Goal: Task Accomplishment & Management: Manage account settings

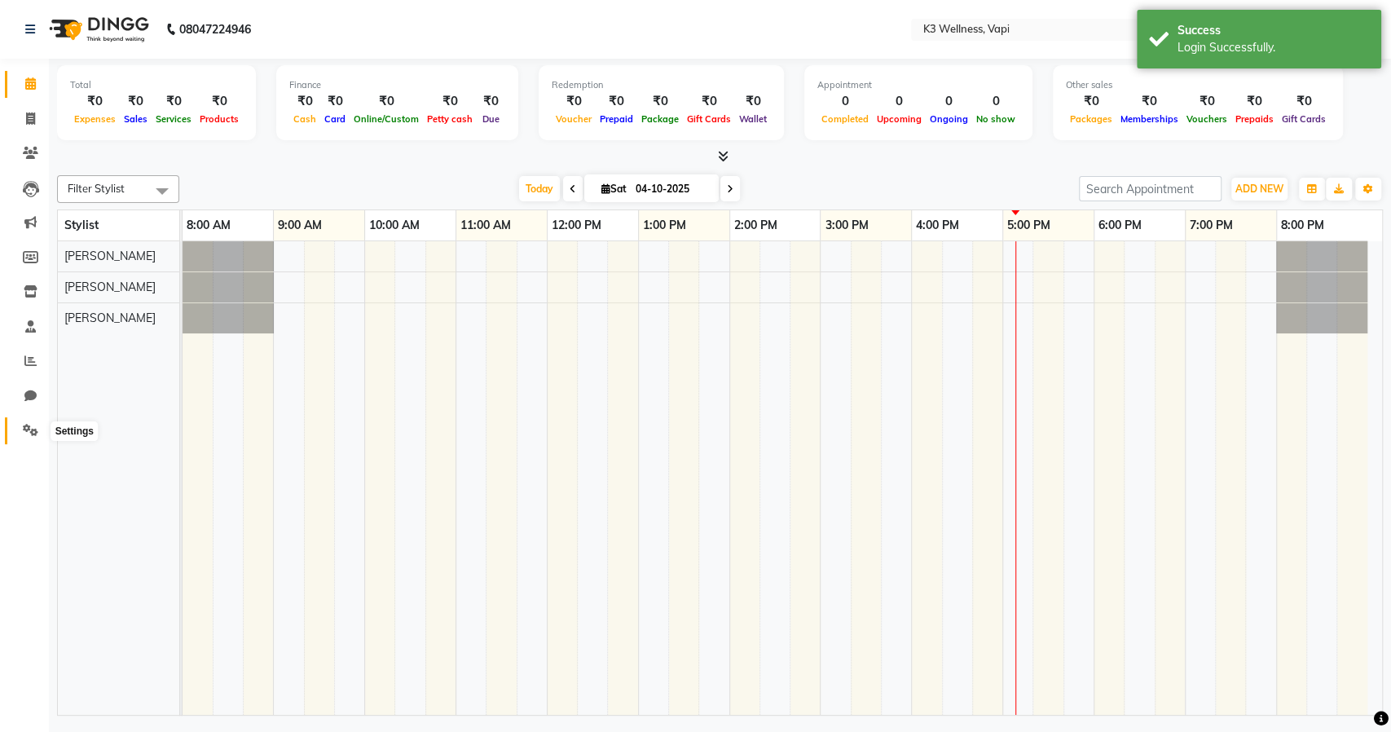
click at [30, 421] on span at bounding box center [30, 430] width 29 height 19
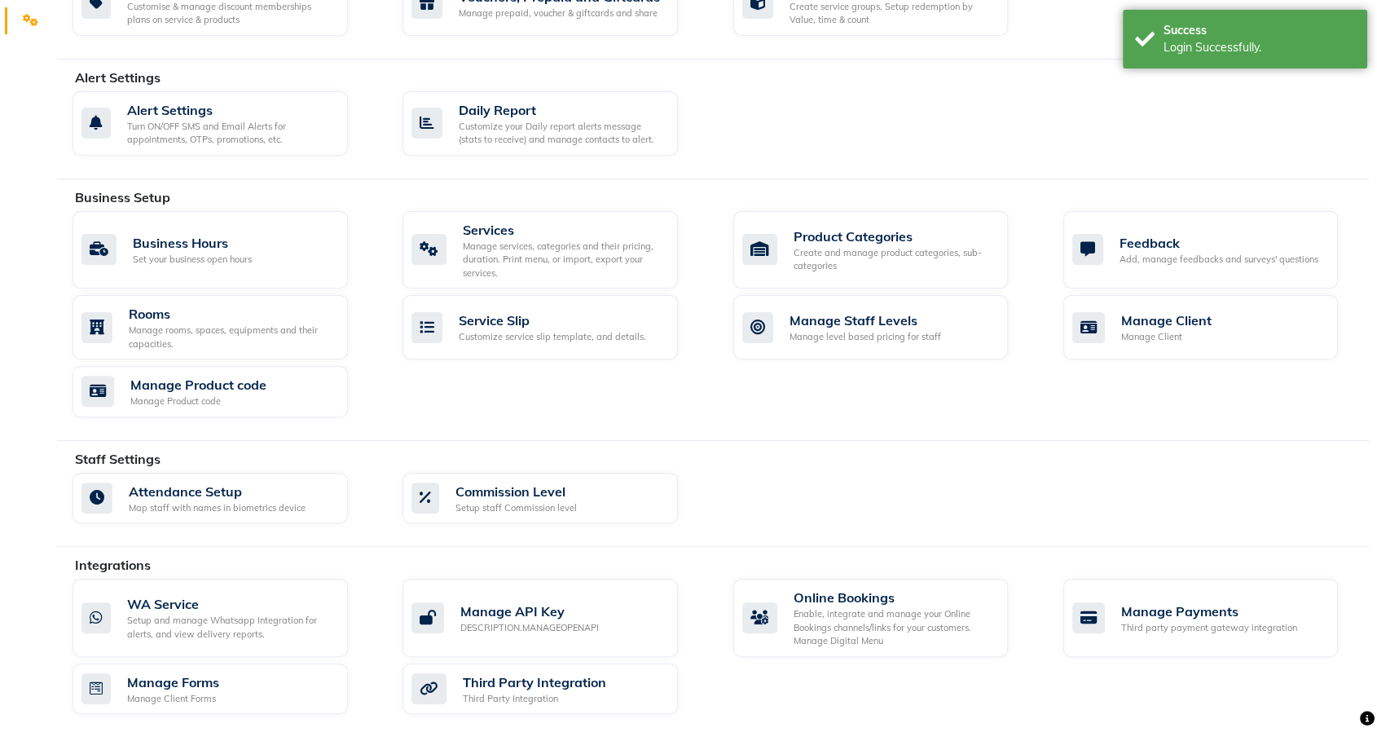
scroll to position [452, 0]
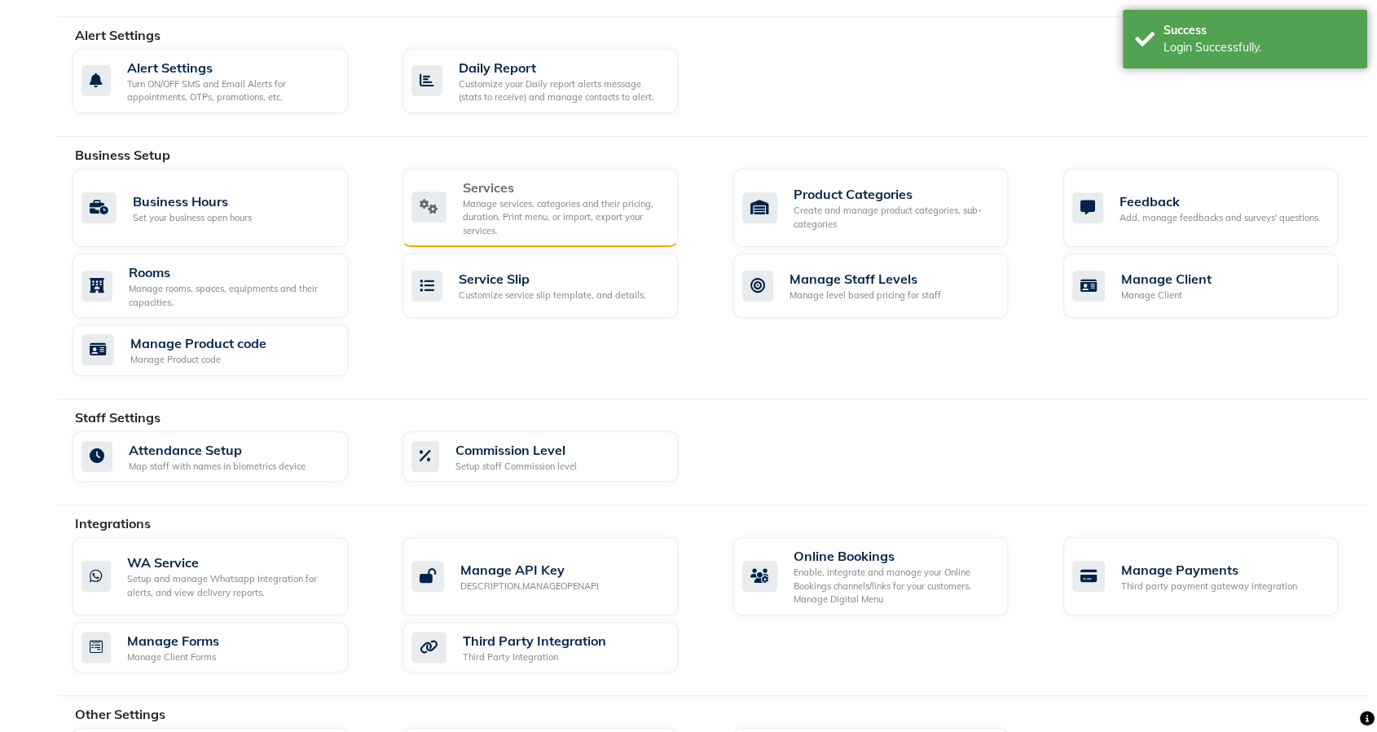
click at [484, 198] on div "Manage services, categories and their pricing, duration. Print menu, or import,…" at bounding box center [564, 217] width 202 height 41
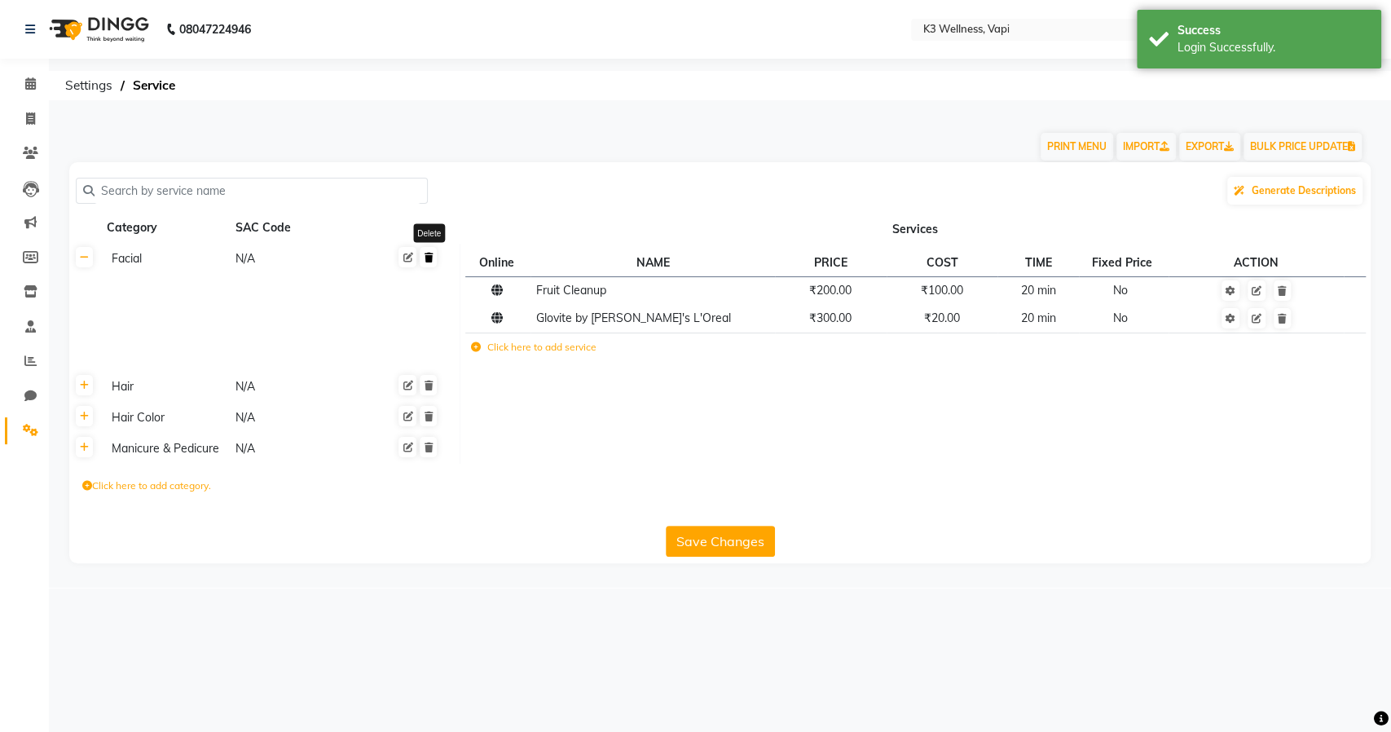
click at [429, 260] on icon at bounding box center [428, 258] width 9 height 10
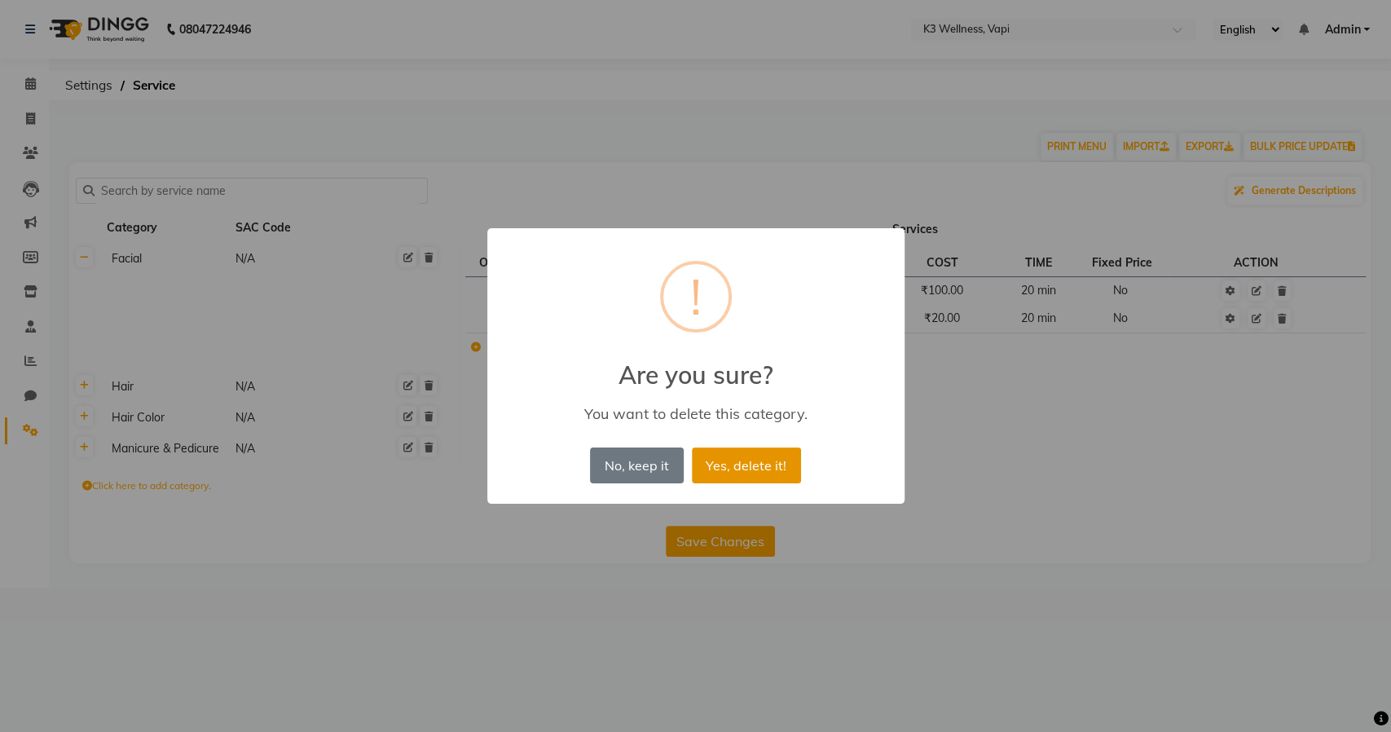
click at [756, 458] on button "Yes, delete it!" at bounding box center [746, 465] width 109 height 36
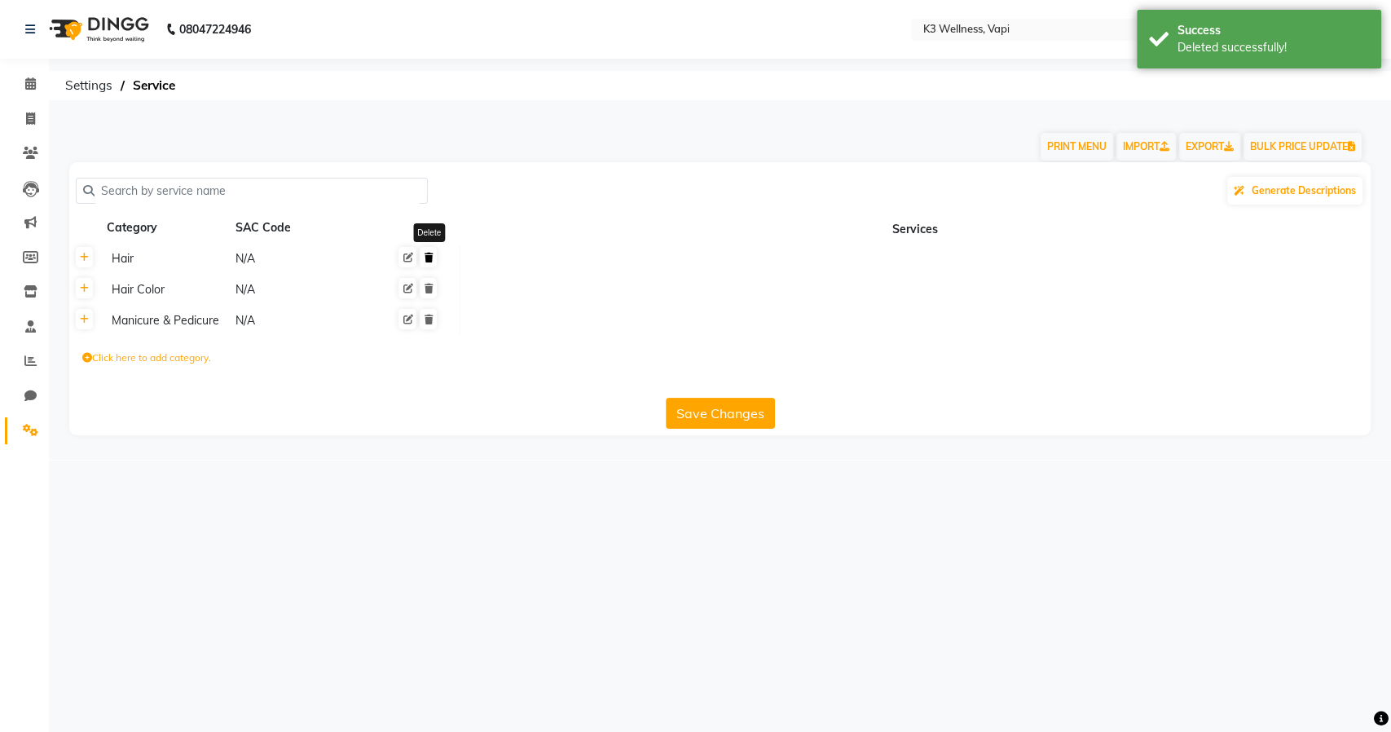
click at [426, 257] on icon at bounding box center [428, 258] width 9 height 10
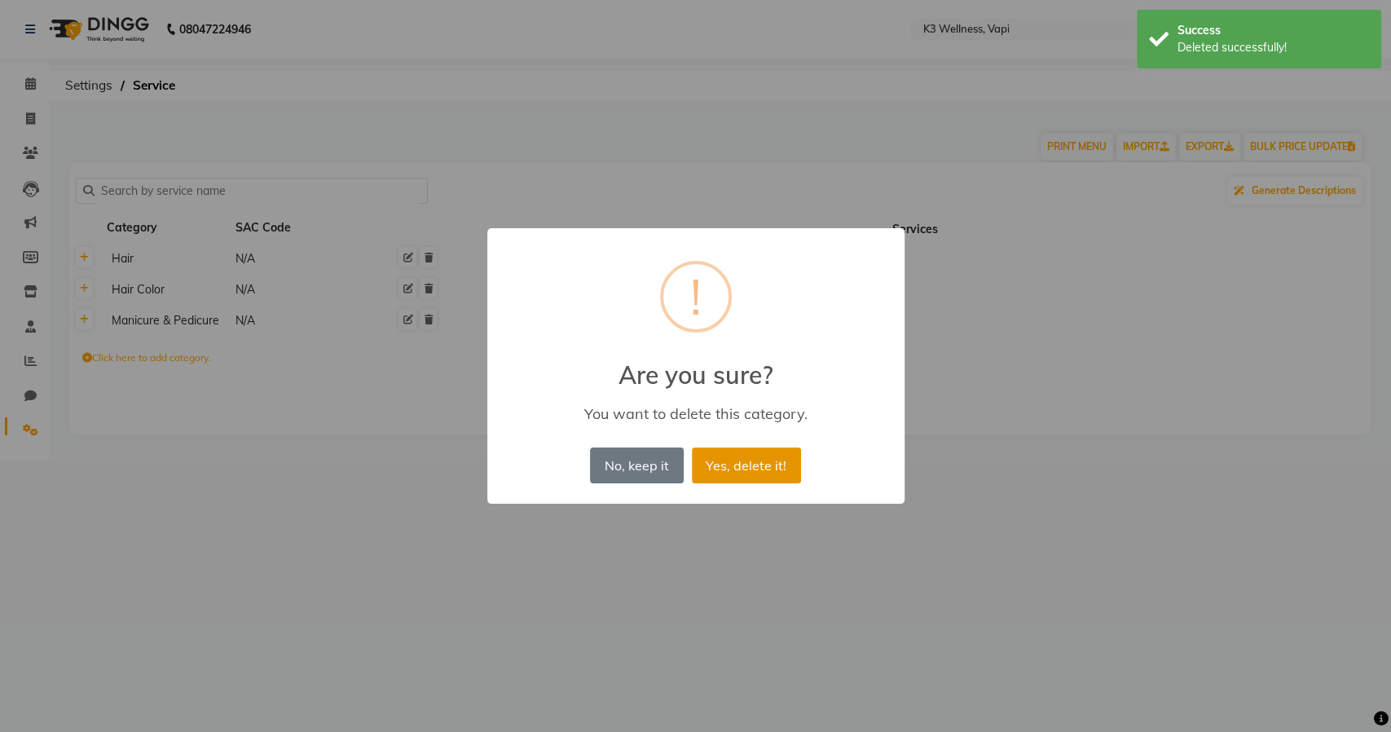
click at [767, 463] on button "Yes, delete it!" at bounding box center [746, 465] width 109 height 36
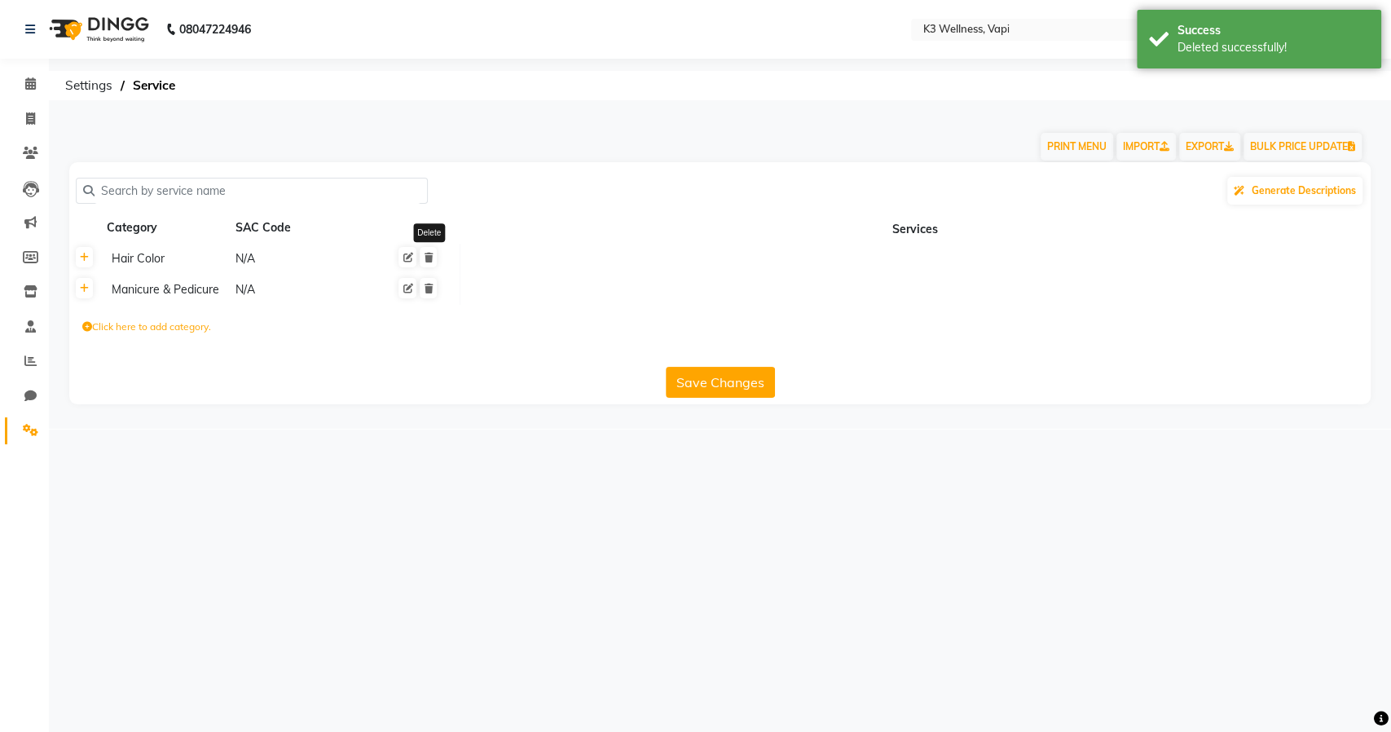
click at [430, 253] on icon at bounding box center [428, 258] width 9 height 10
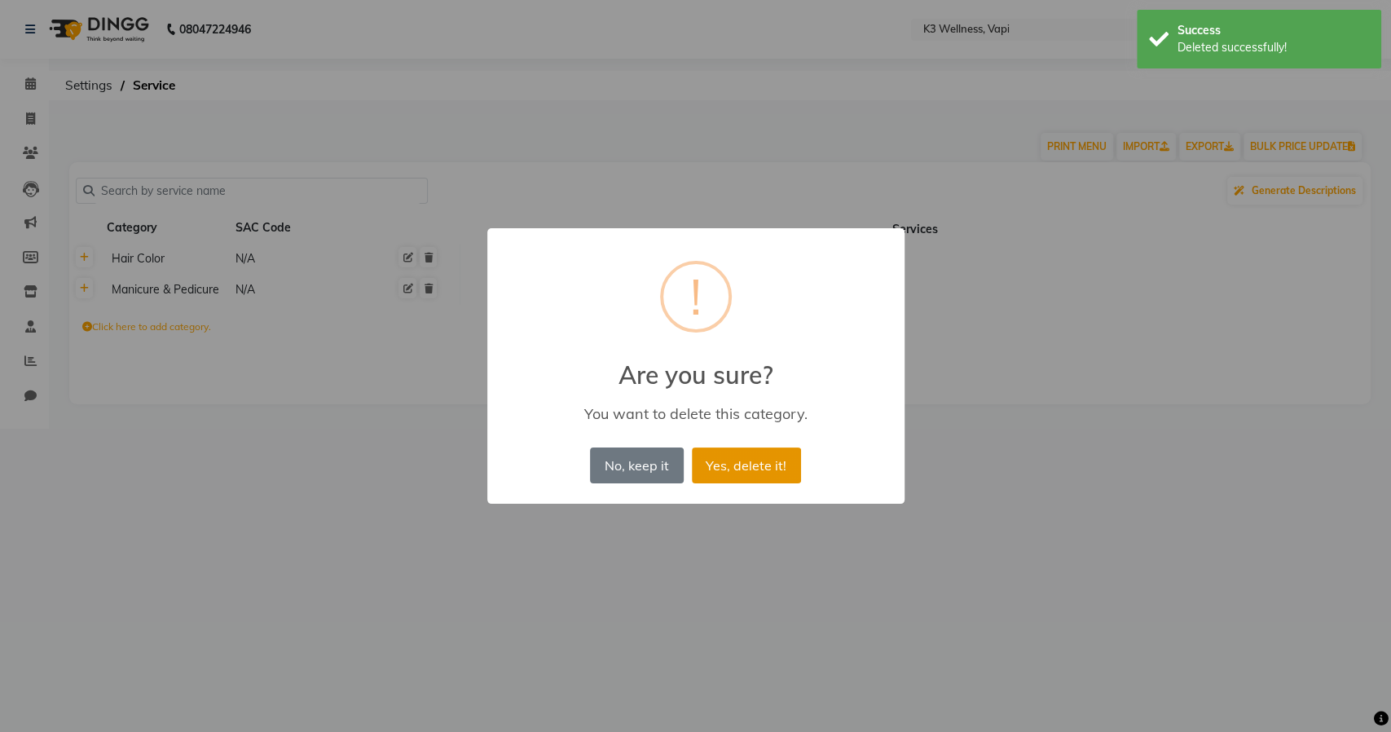
click at [745, 463] on button "Yes, delete it!" at bounding box center [746, 465] width 109 height 36
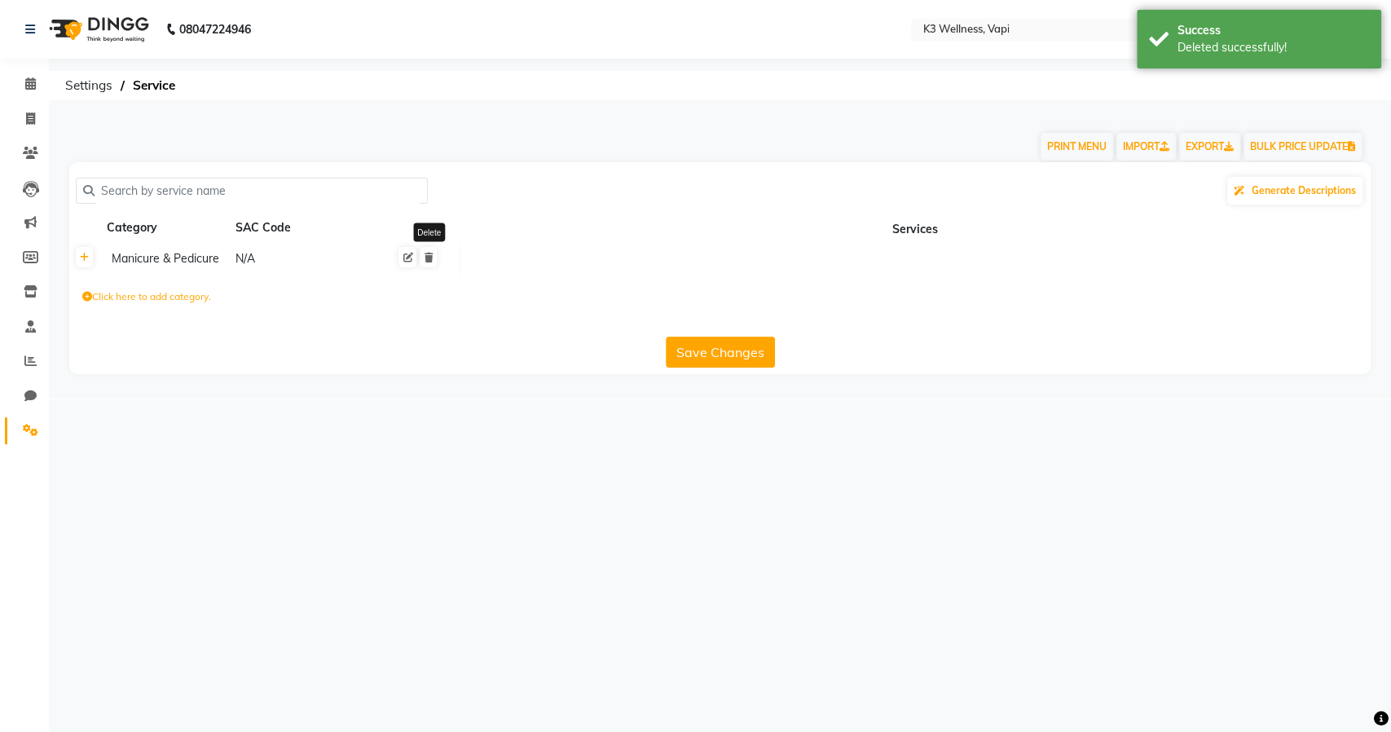
click at [428, 254] on icon at bounding box center [428, 258] width 9 height 10
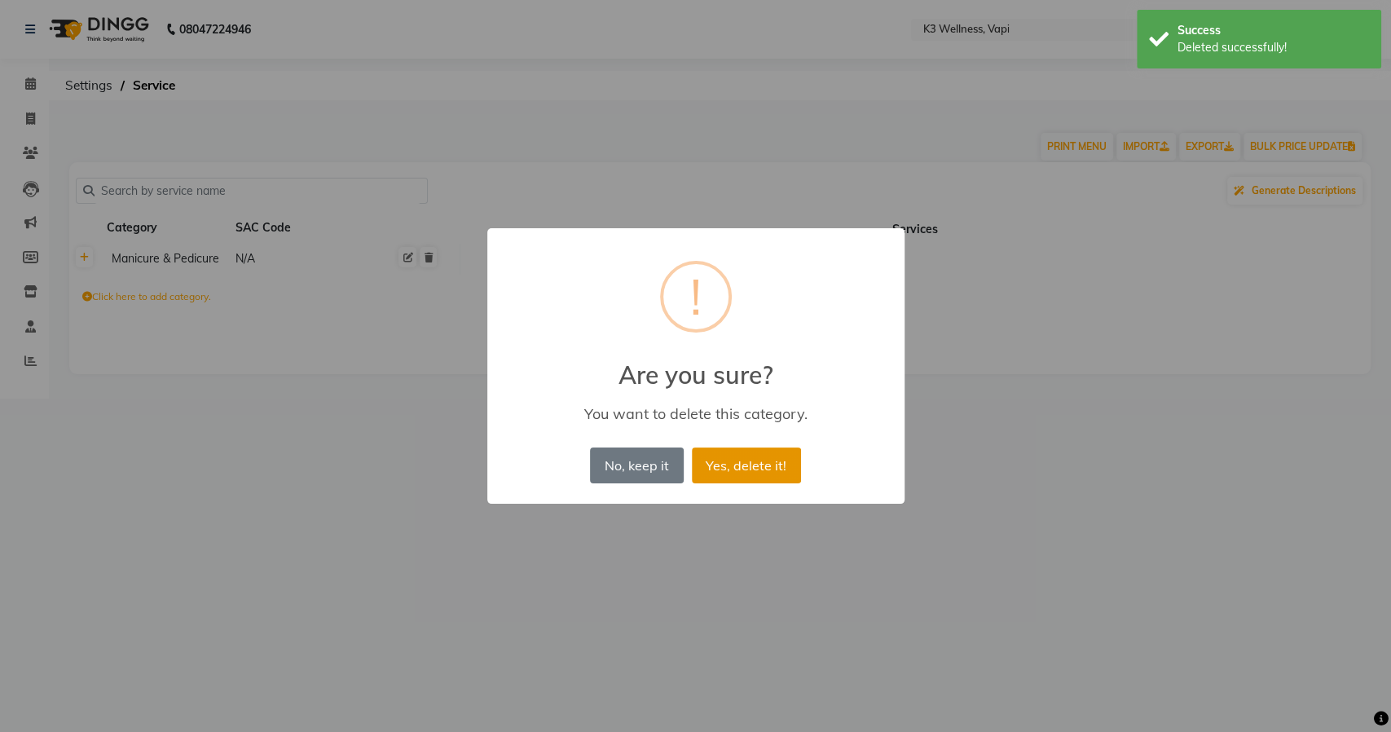
click at [753, 462] on button "Yes, delete it!" at bounding box center [746, 465] width 109 height 36
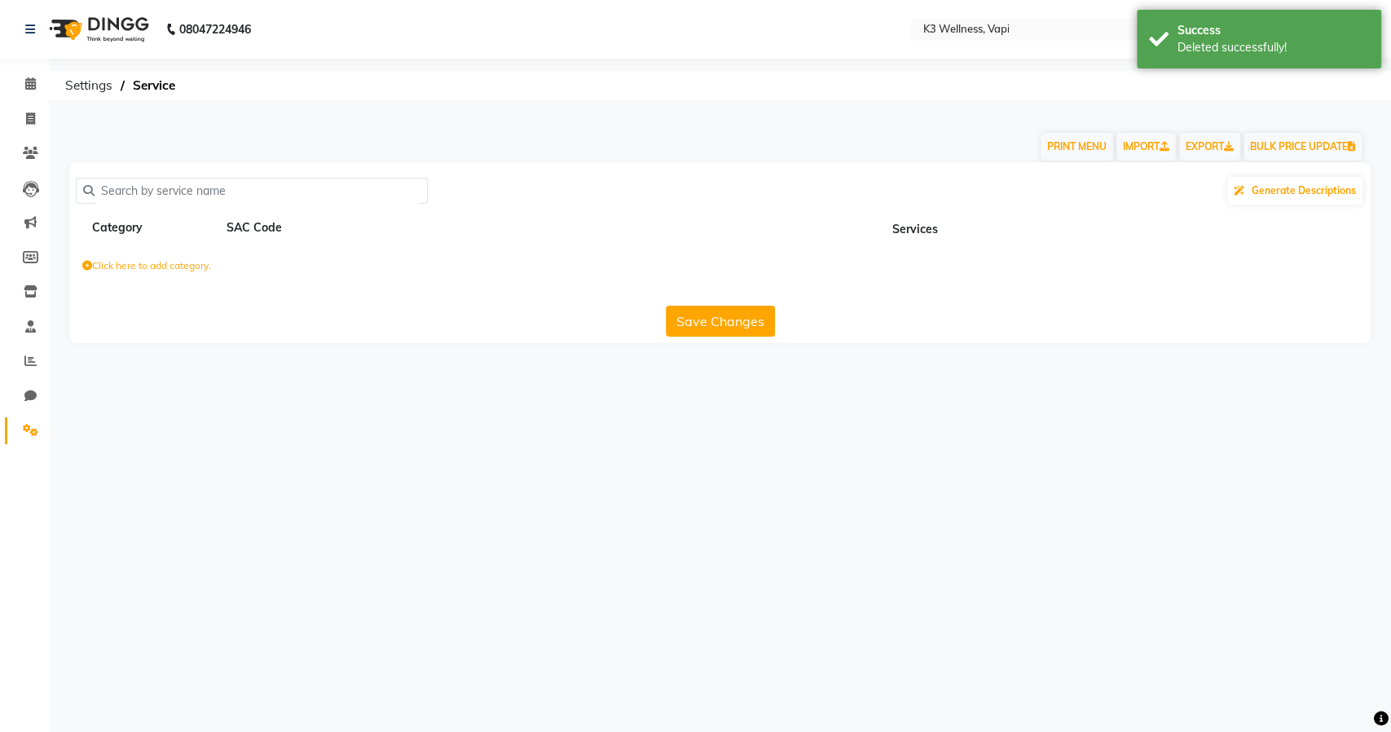
click at [30, 424] on icon at bounding box center [30, 430] width 15 height 12
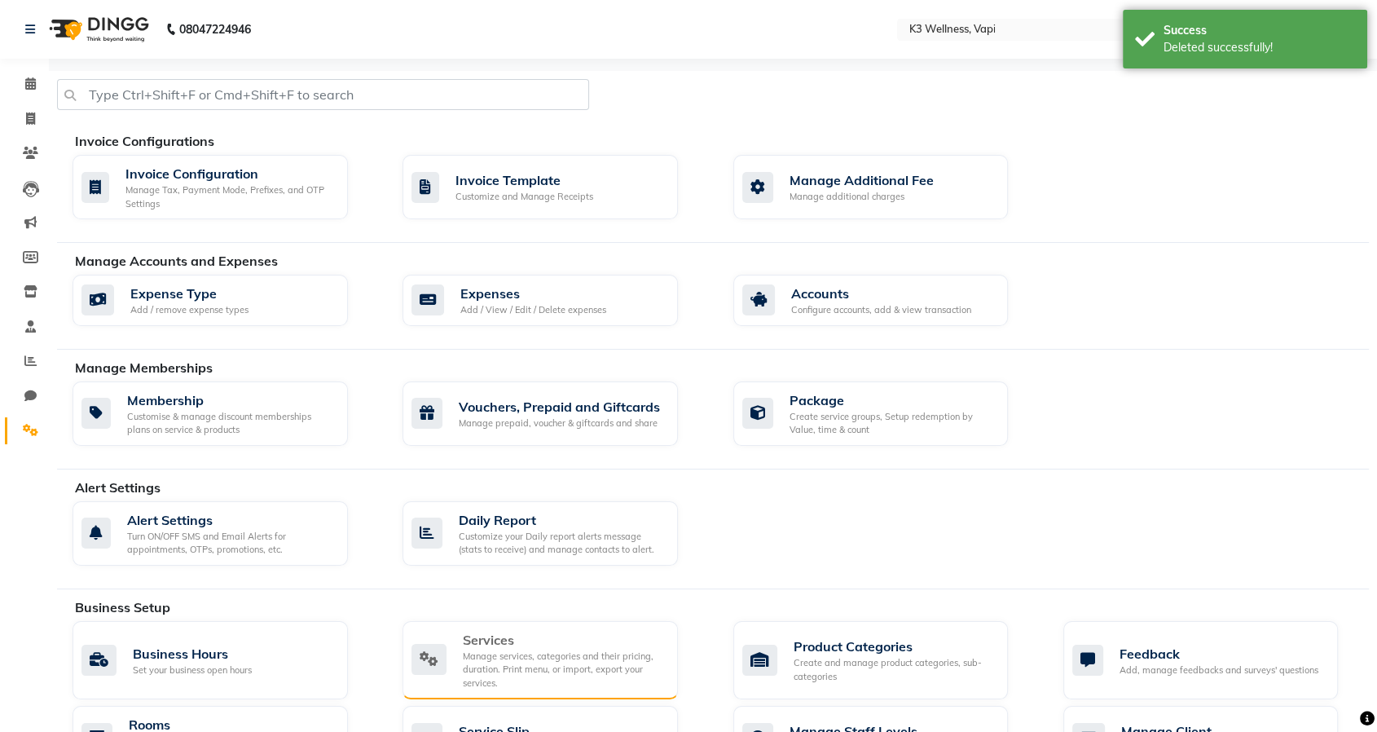
click at [512, 633] on div "Services" at bounding box center [564, 640] width 202 height 20
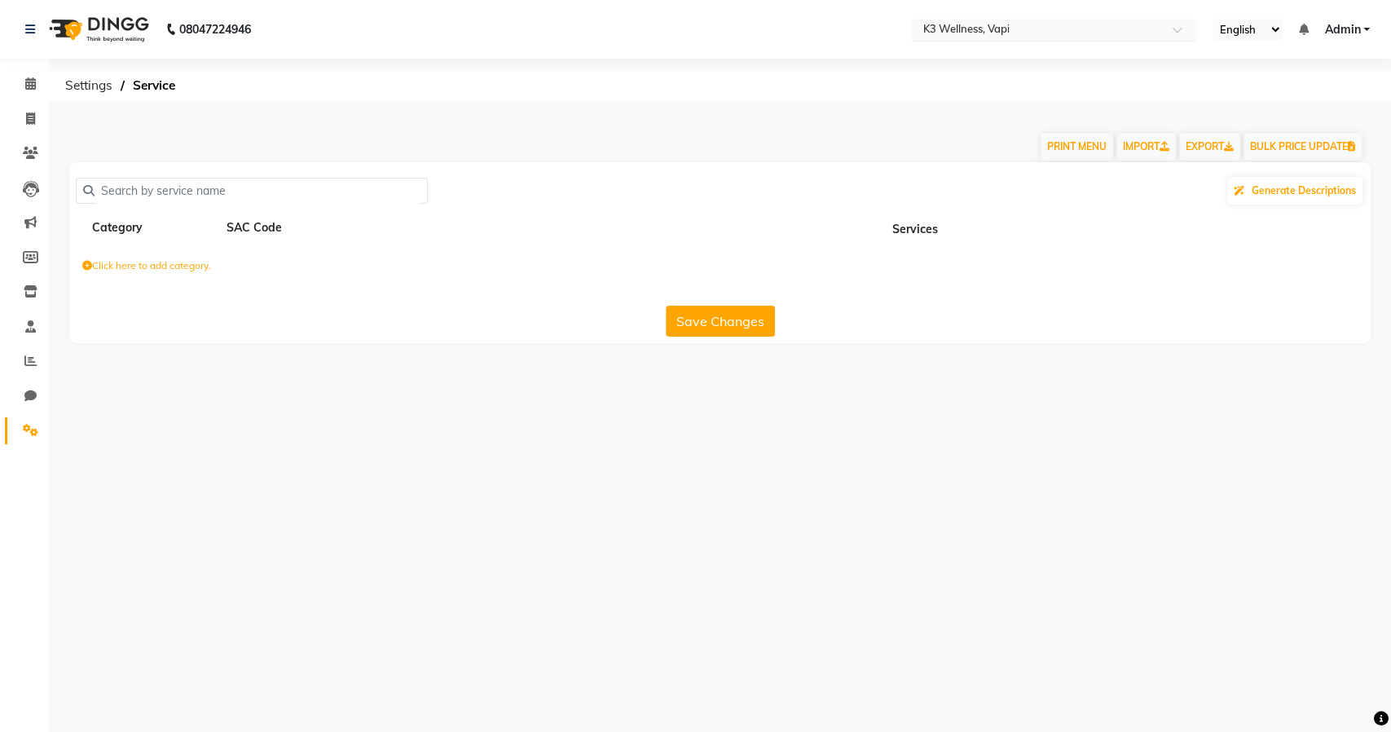
click at [985, 32] on input "text" at bounding box center [1037, 31] width 236 height 16
click at [1144, 156] on link "IMPORT" at bounding box center [1145, 147] width 59 height 28
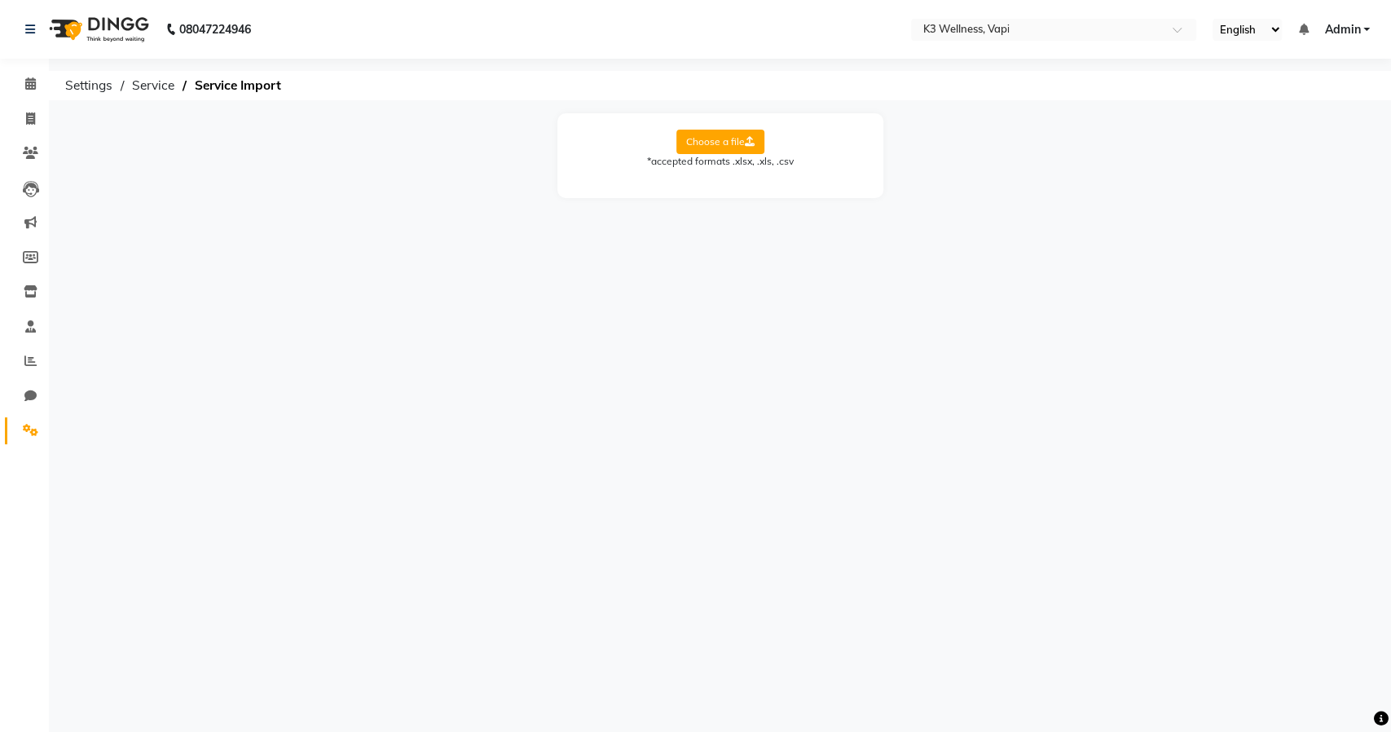
click at [704, 143] on label "Choose a file" at bounding box center [720, 142] width 88 height 24
click at [0, 0] on input "Choose a file" at bounding box center [0, 0] width 0 height 0
drag, startPoint x: 809, startPoint y: 192, endPoint x: 795, endPoint y: 203, distance: 17.4
click at [809, 192] on select "Select Sheet Sheet1" at bounding box center [793, 194] width 122 height 25
select select "Sheet1"
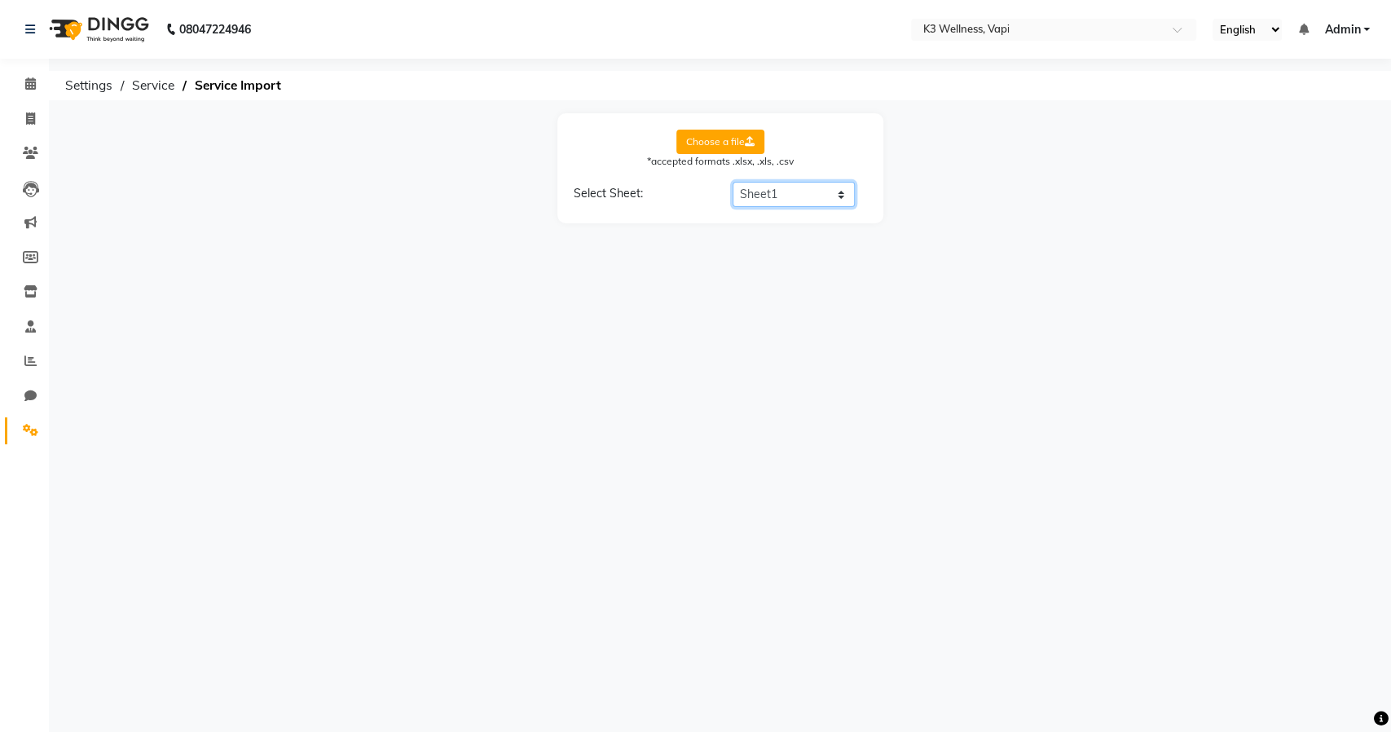
click at [732, 182] on select "Select Sheet Sheet1" at bounding box center [793, 194] width 122 height 25
select select "Service Name"
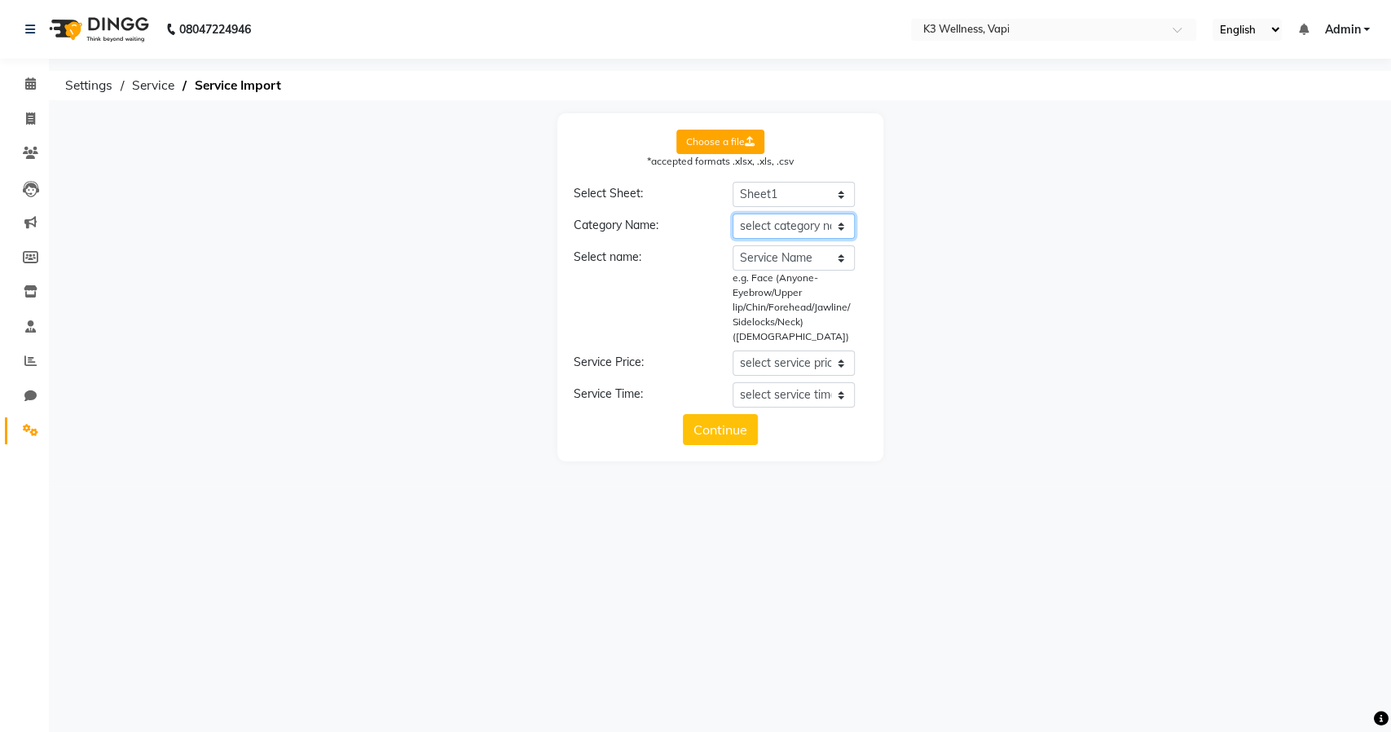
click at [759, 227] on select "select category name Category Service Name Price (Non-Member) Time (mins)" at bounding box center [793, 225] width 122 height 25
select select "Category"
click at [732, 213] on select "select category name Category Service Name Price (Non-Member) Time (mins)" at bounding box center [793, 225] width 122 height 25
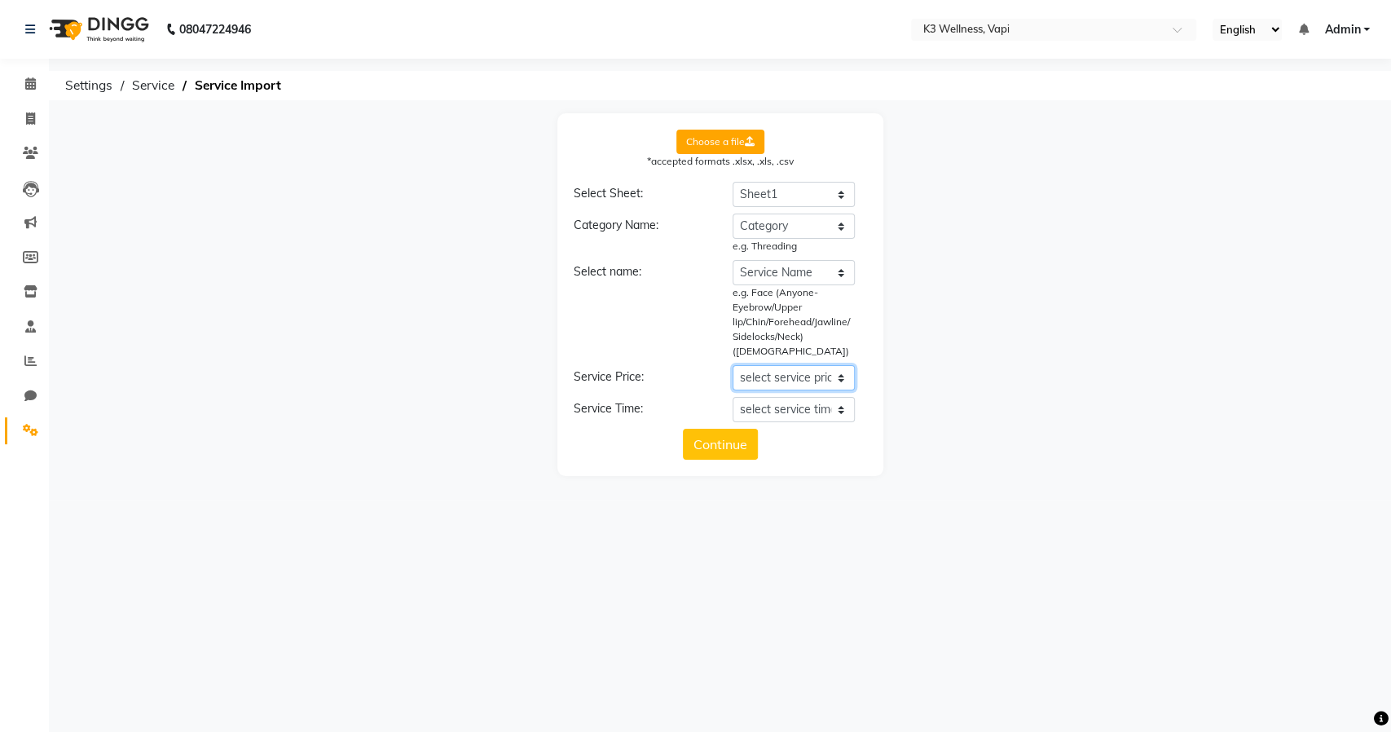
click at [776, 365] on select "select service price Category Service Name Price (Non-Member) Time (mins)" at bounding box center [793, 377] width 122 height 25
select select "Price (Non-Member)"
click at [732, 365] on select "select service price Category Service Name Price (Non-Member) Time (mins)" at bounding box center [793, 377] width 122 height 25
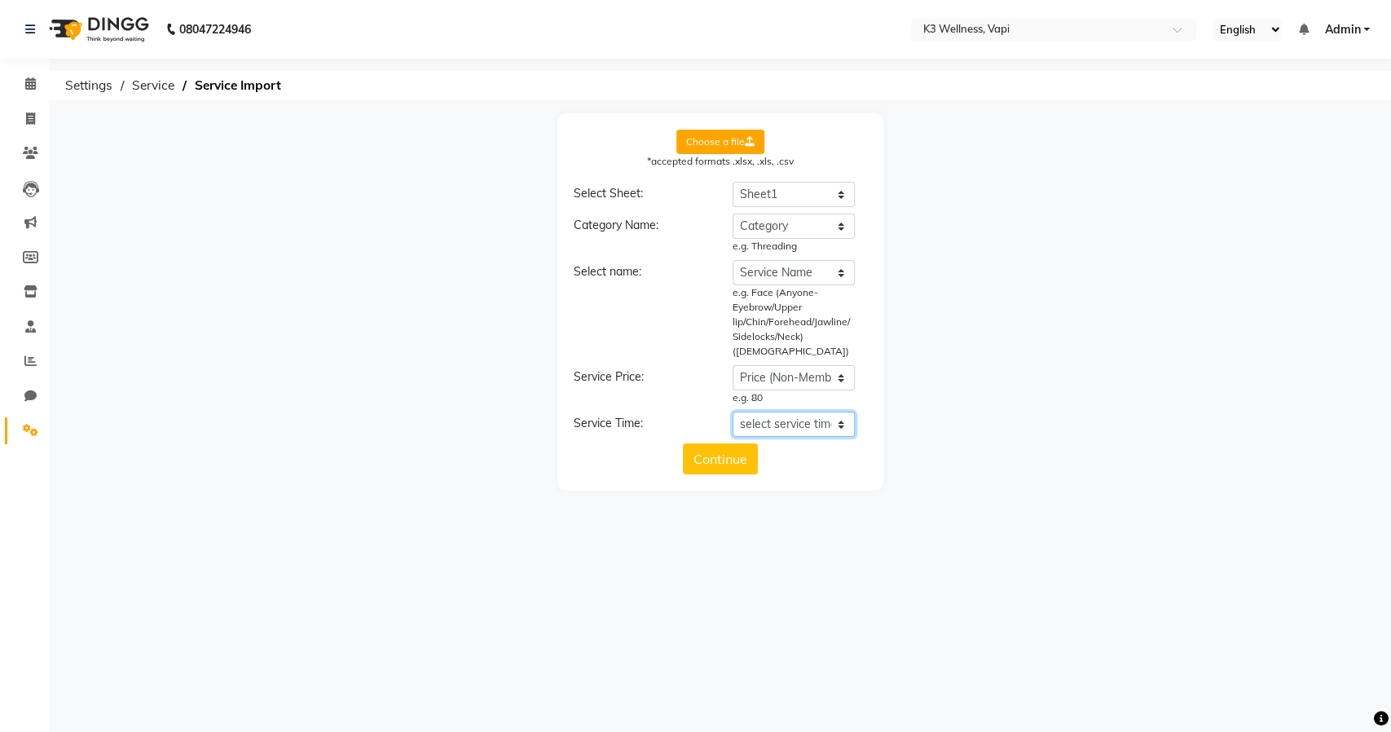
drag, startPoint x: 795, startPoint y: 404, endPoint x: 794, endPoint y: 420, distance: 16.3
click at [795, 411] on select "select service time Category Service Name Price (Non-Member) Time (mins)" at bounding box center [793, 423] width 122 height 25
select select "Time (mins)"
click at [732, 411] on select "select service time Category Service Name Price (Non-Member) Time (mins)" at bounding box center [793, 423] width 122 height 25
click at [732, 466] on button "Continue" at bounding box center [720, 473] width 75 height 31
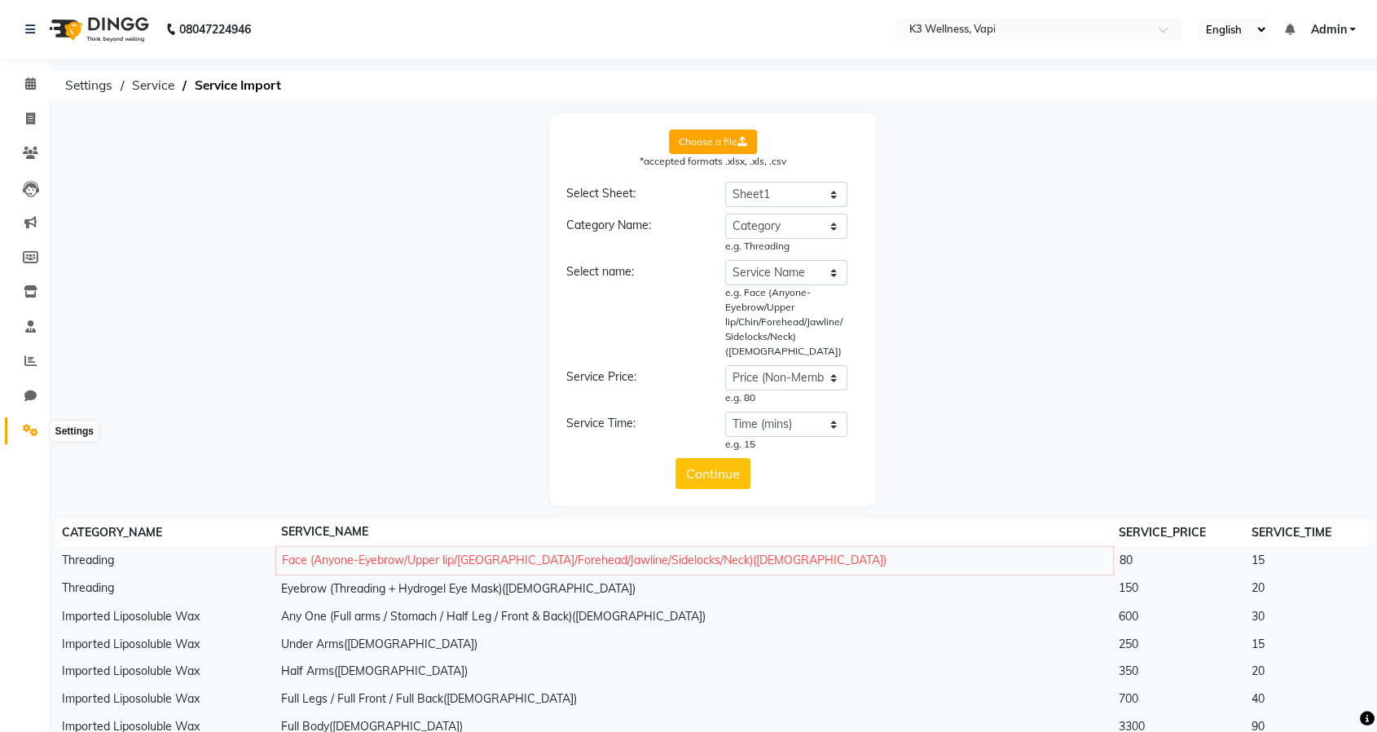
click at [35, 436] on icon at bounding box center [30, 430] width 15 height 12
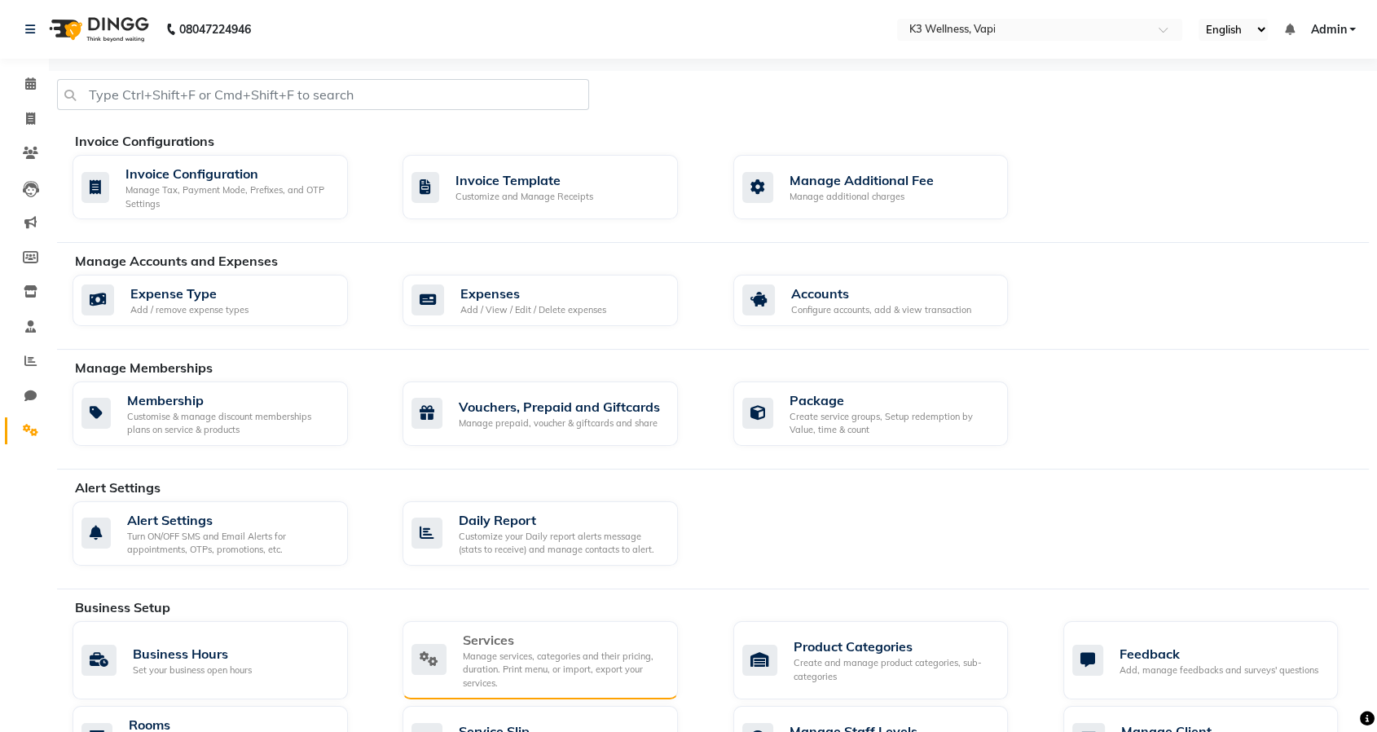
click at [504, 645] on div "Services" at bounding box center [564, 640] width 202 height 20
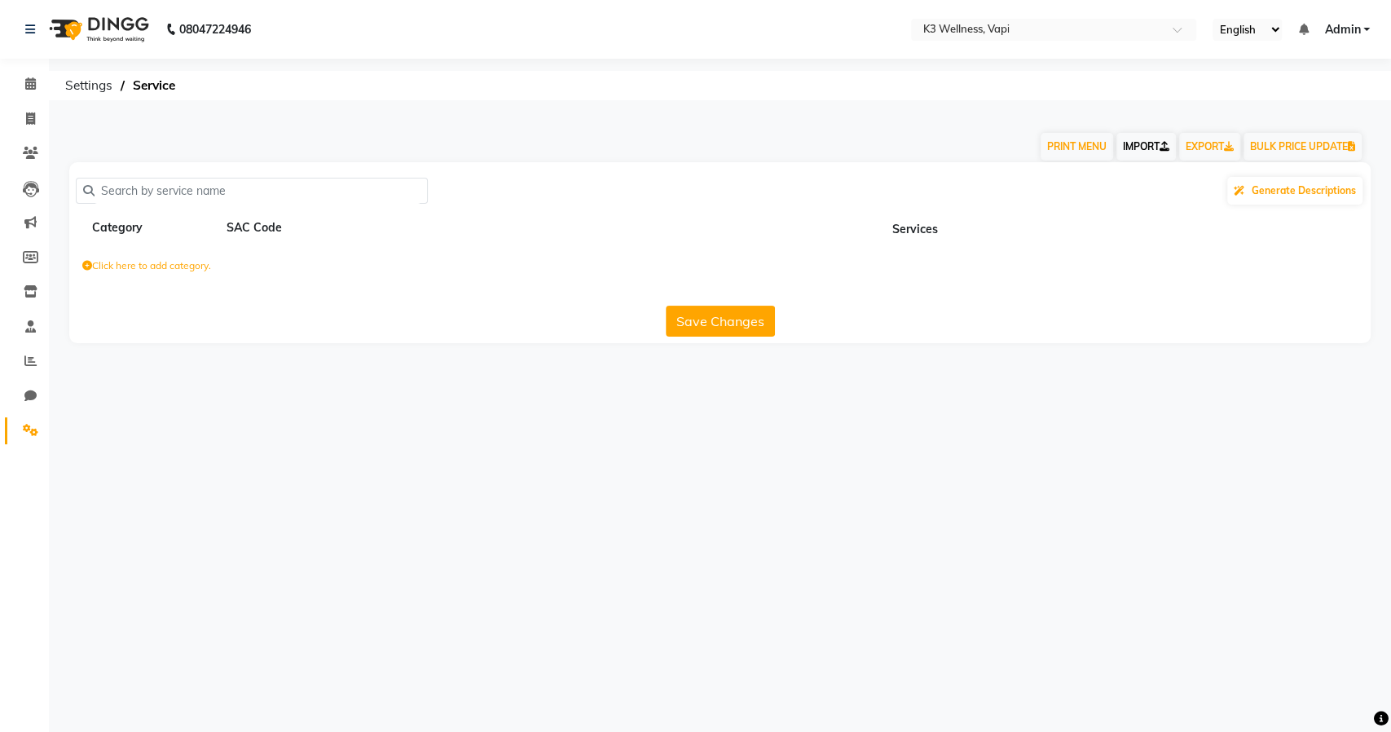
click at [1132, 150] on link "IMPORT" at bounding box center [1145, 147] width 59 height 28
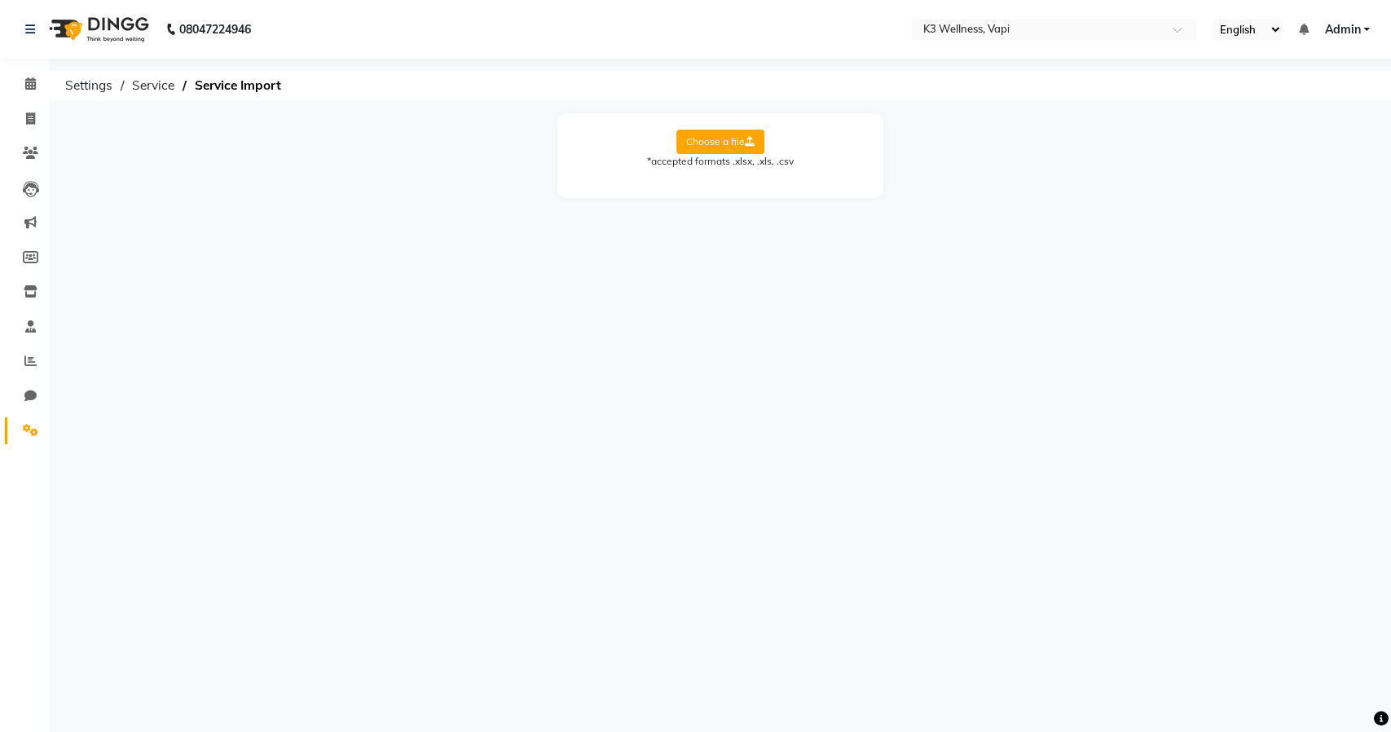
click at [702, 140] on label "Choose a file" at bounding box center [720, 142] width 88 height 24
click at [0, 0] on input "Choose a file" at bounding box center [0, 0] width 0 height 0
drag, startPoint x: 773, startPoint y: 189, endPoint x: 773, endPoint y: 203, distance: 13.9
click at [773, 189] on select "Select Sheet Sheet1" at bounding box center [793, 194] width 122 height 25
select select "Sheet1"
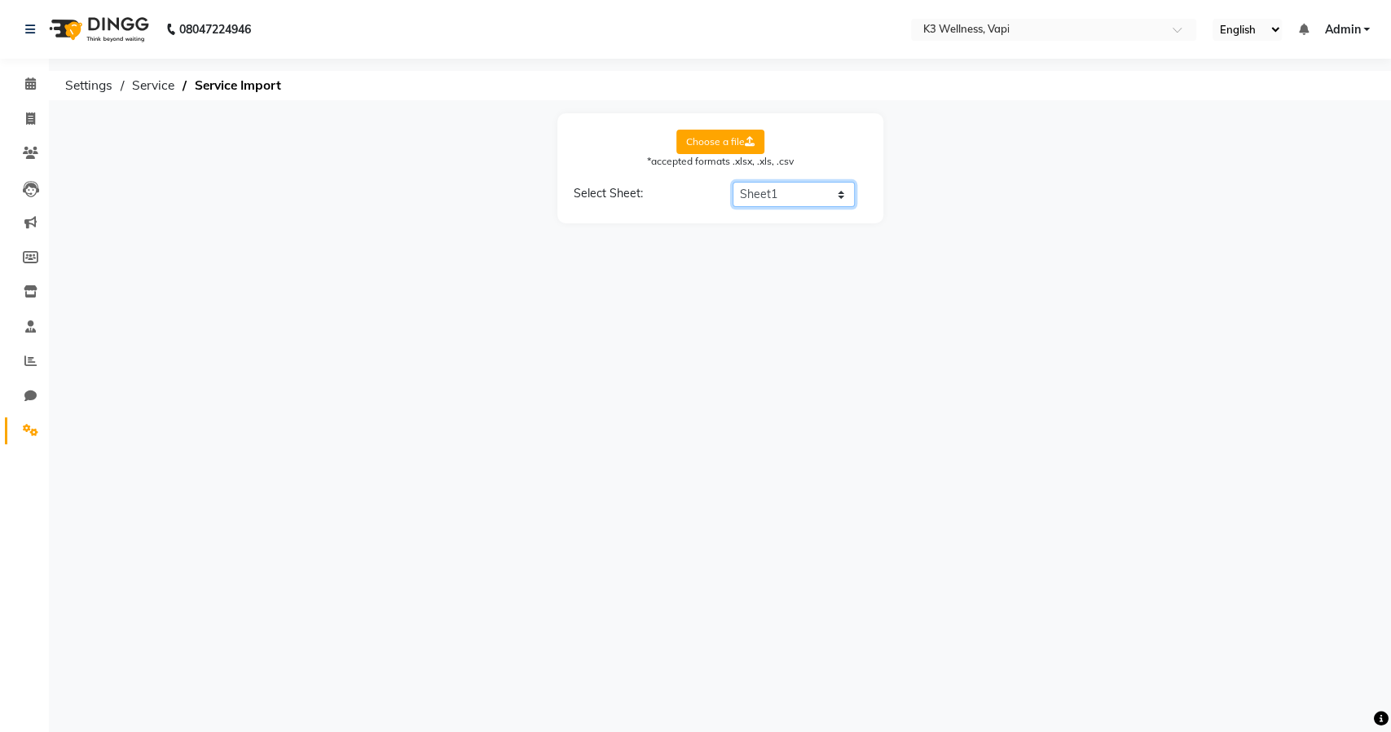
click at [732, 182] on select "Select Sheet Sheet1" at bounding box center [793, 194] width 122 height 25
select select "Service Name"
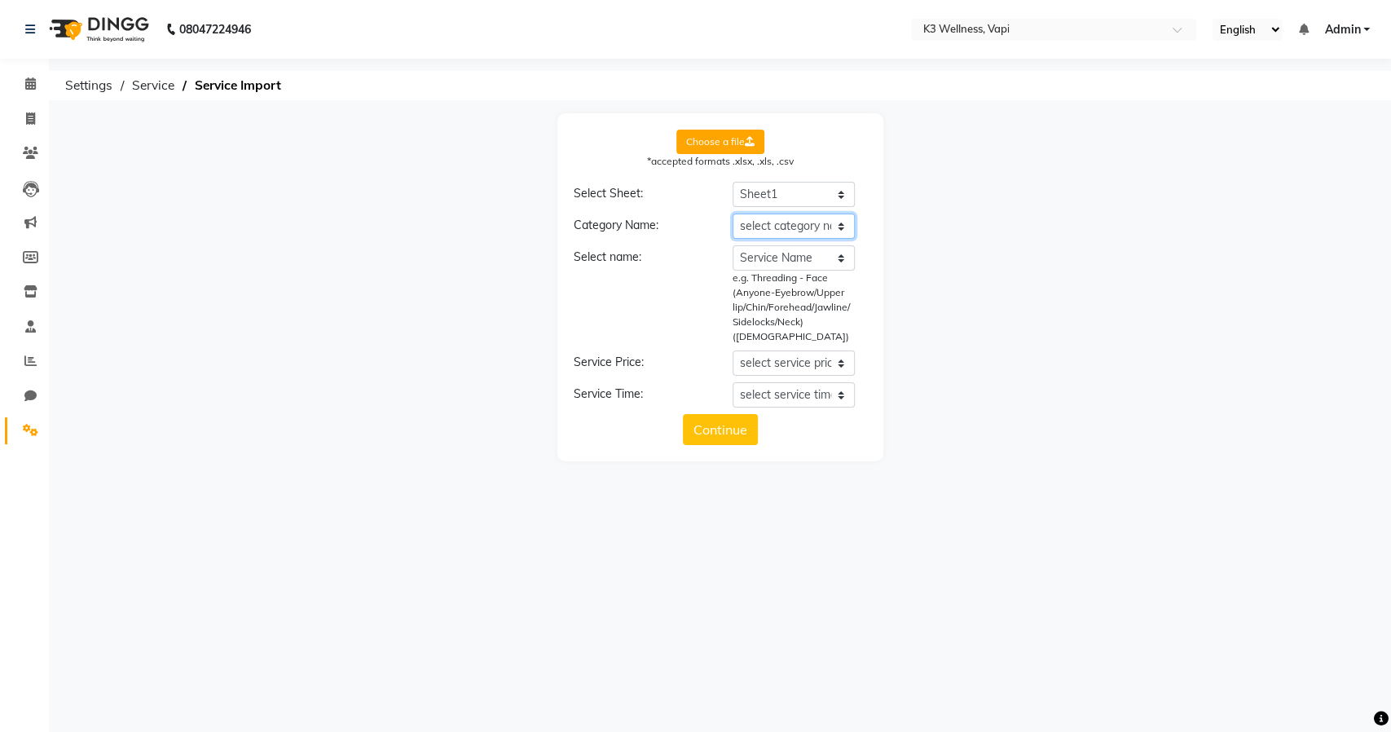
click at [780, 231] on select "select category name Category Service Name Price (Non-Member) Time (mins)" at bounding box center [793, 225] width 122 height 25
select select "Category"
click at [732, 213] on select "select category name Category Service Name Price (Non-Member) Time (mins)" at bounding box center [793, 225] width 122 height 25
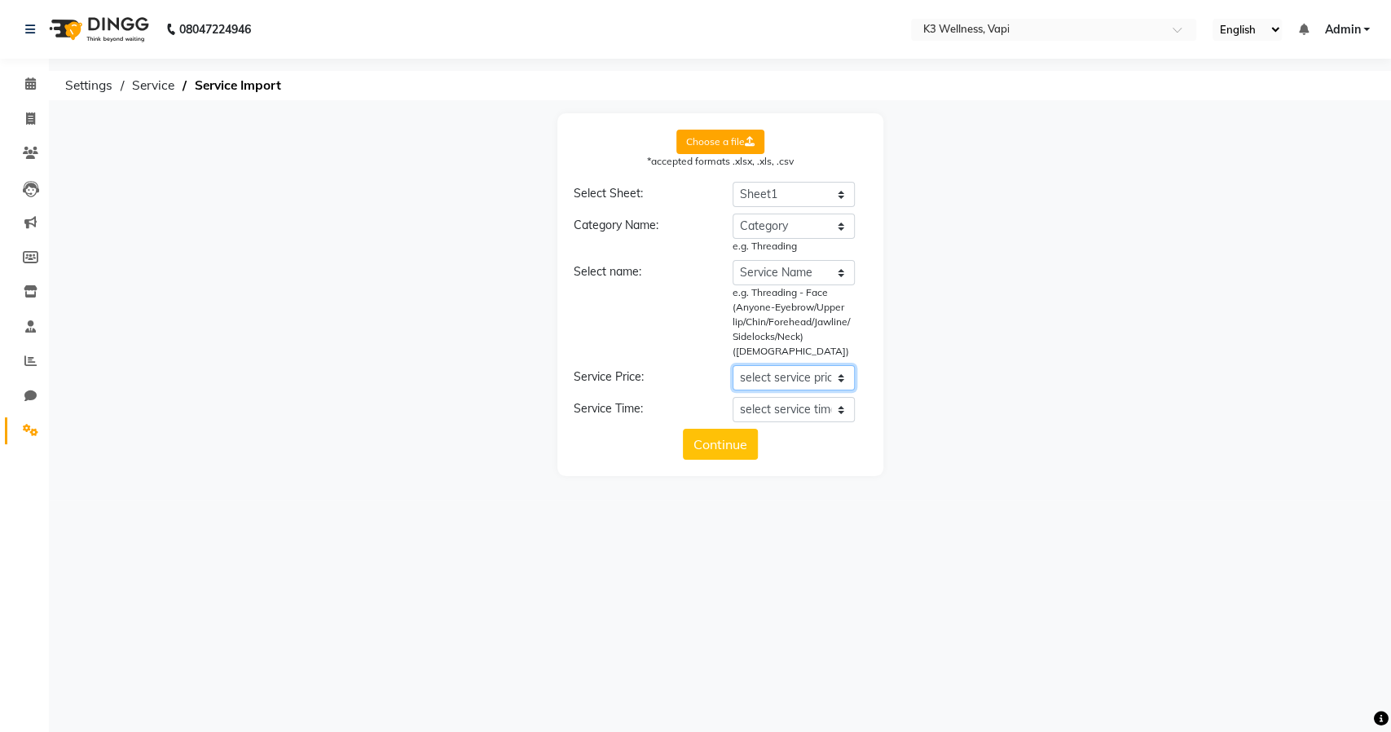
click at [798, 367] on select "select service price Category Service Name Price (Non-Member) Time (mins)" at bounding box center [793, 377] width 122 height 25
select select "Price (Non-Member)"
click at [732, 365] on select "select service price Category Service Name Price (Non-Member) Time (mins)" at bounding box center [793, 377] width 122 height 25
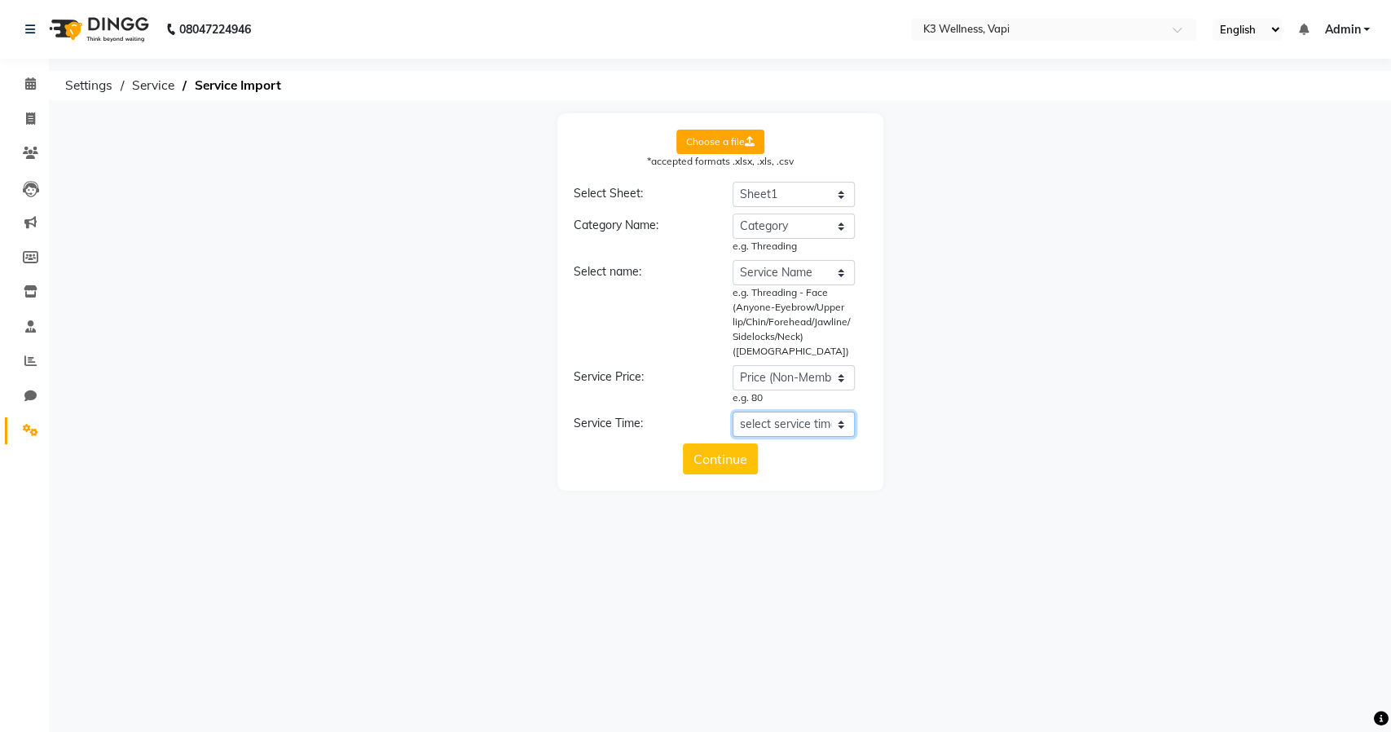
click at [789, 414] on select "select service time Category Service Name Price (Non-Member) Time (mins)" at bounding box center [793, 423] width 122 height 25
select select "Time (mins)"
click at [732, 411] on select "select service time Category Service Name Price (Non-Member) Time (mins)" at bounding box center [793, 423] width 122 height 25
click at [739, 468] on button "Continue" at bounding box center [720, 473] width 75 height 31
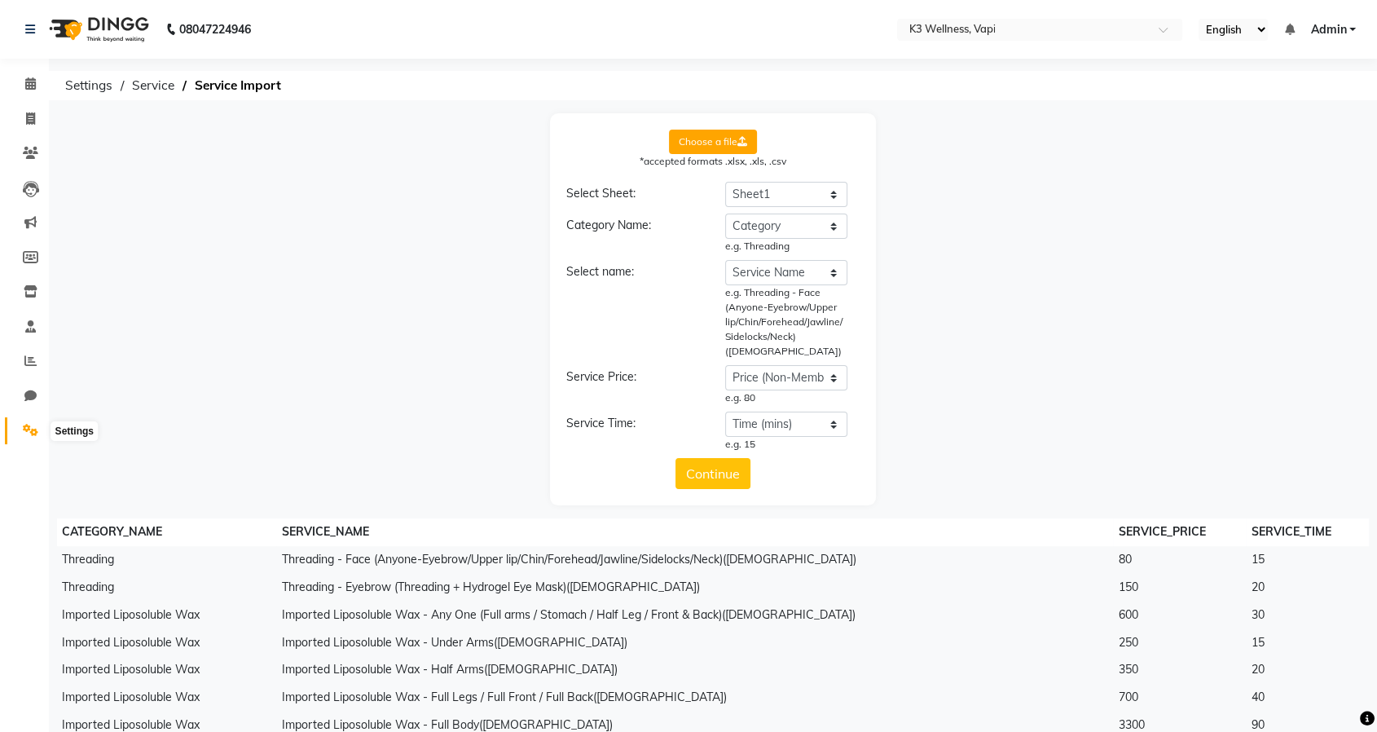
click at [35, 430] on icon at bounding box center [30, 430] width 15 height 12
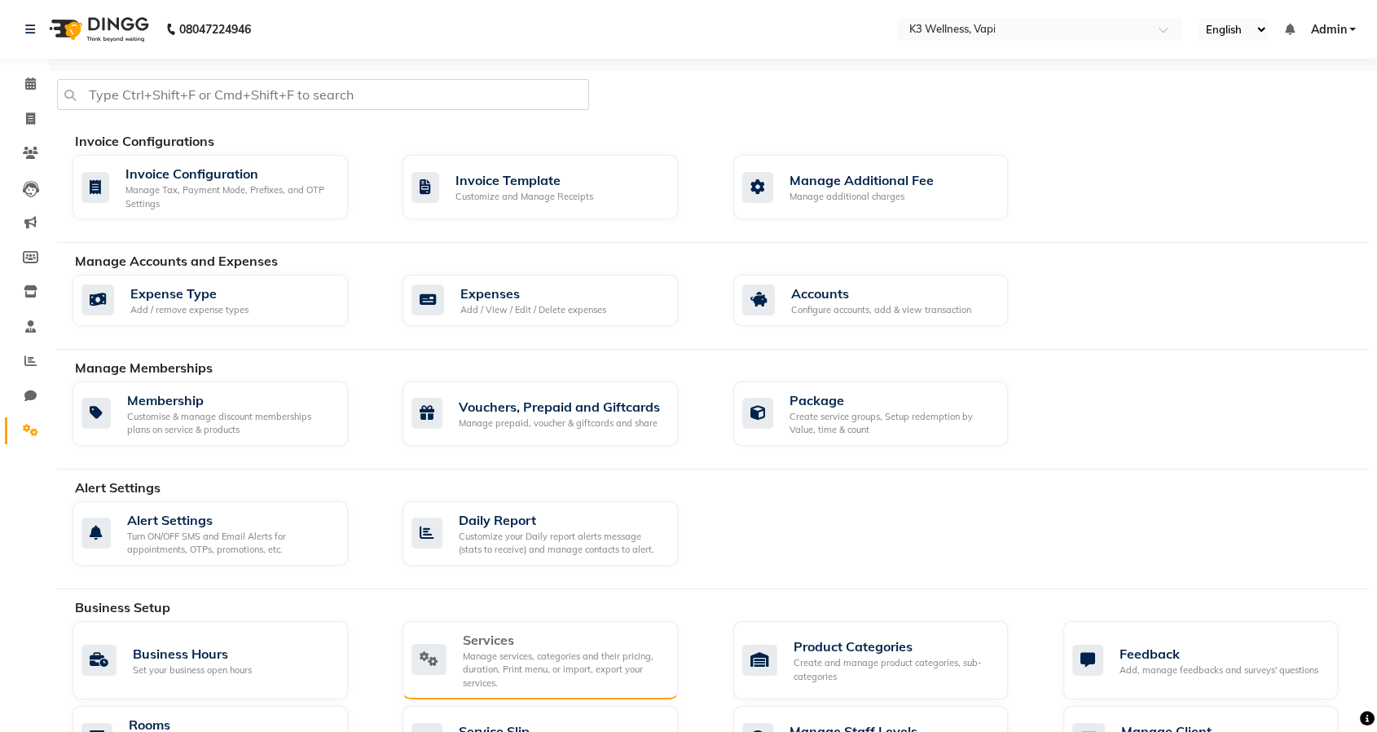
click at [572, 668] on div "Manage services, categories and their pricing, duration. Print menu, or import,…" at bounding box center [564, 669] width 202 height 41
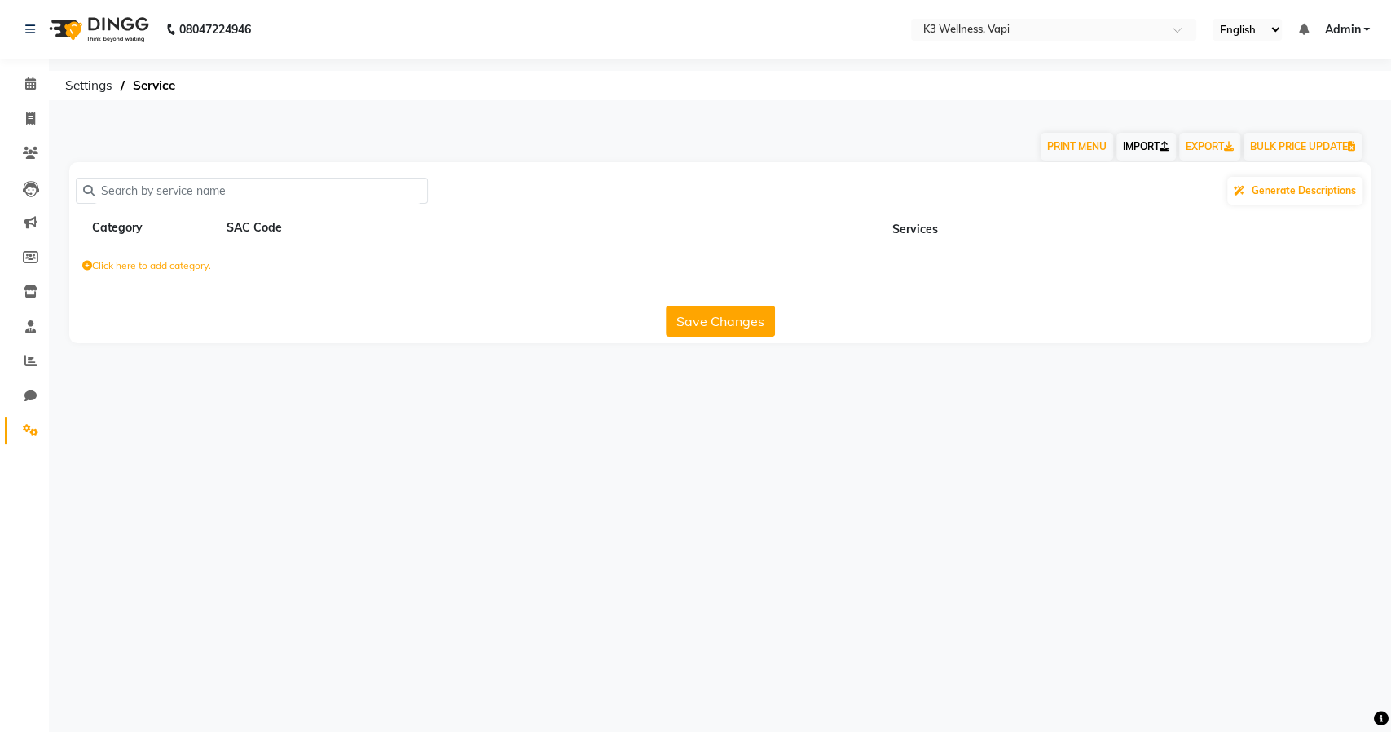
click at [1136, 145] on link "IMPORT" at bounding box center [1145, 147] width 59 height 28
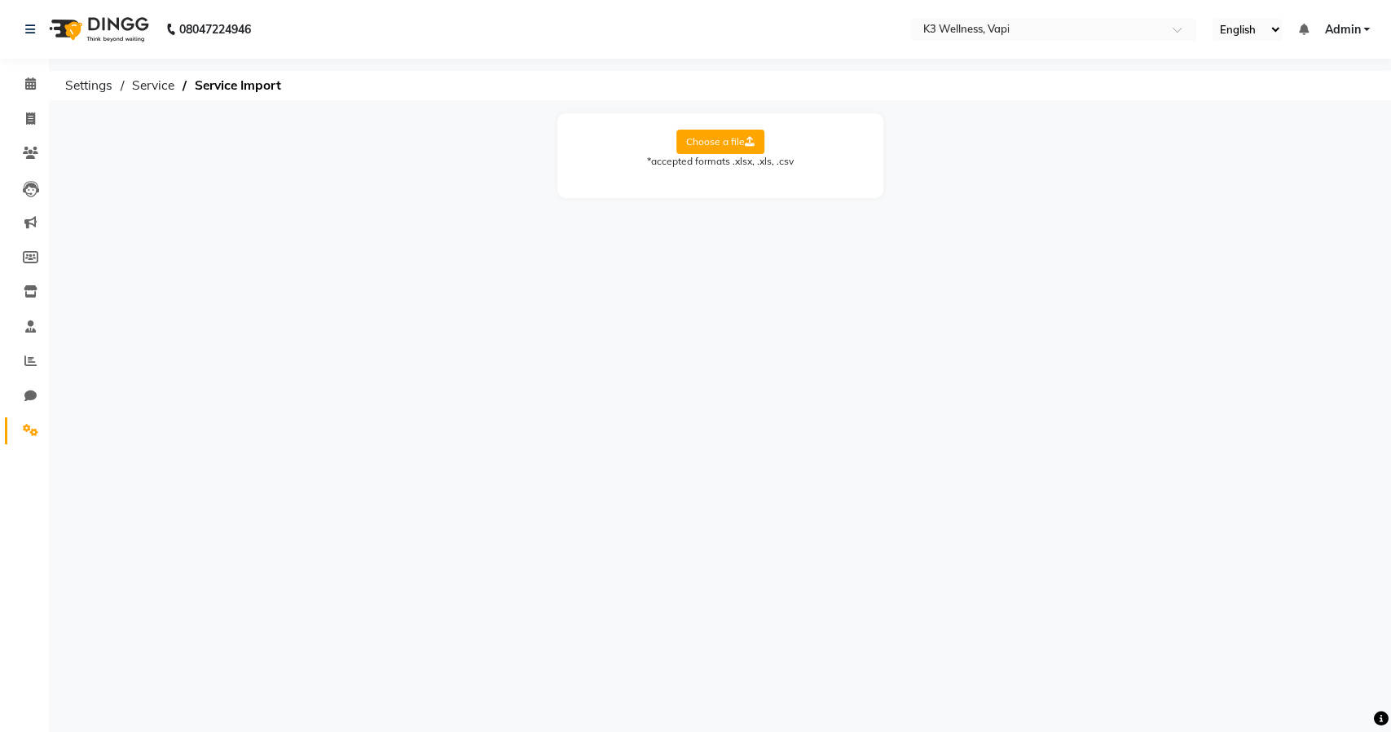
click at [709, 136] on label "Choose a file" at bounding box center [720, 142] width 88 height 24
click at [0, 0] on input "Choose a file" at bounding box center [0, 0] width 0 height 0
click at [801, 193] on select "Select Sheet Sheet1" at bounding box center [793, 194] width 122 height 25
select select "Sheet1"
click at [732, 182] on select "Select Sheet Sheet1" at bounding box center [793, 194] width 122 height 25
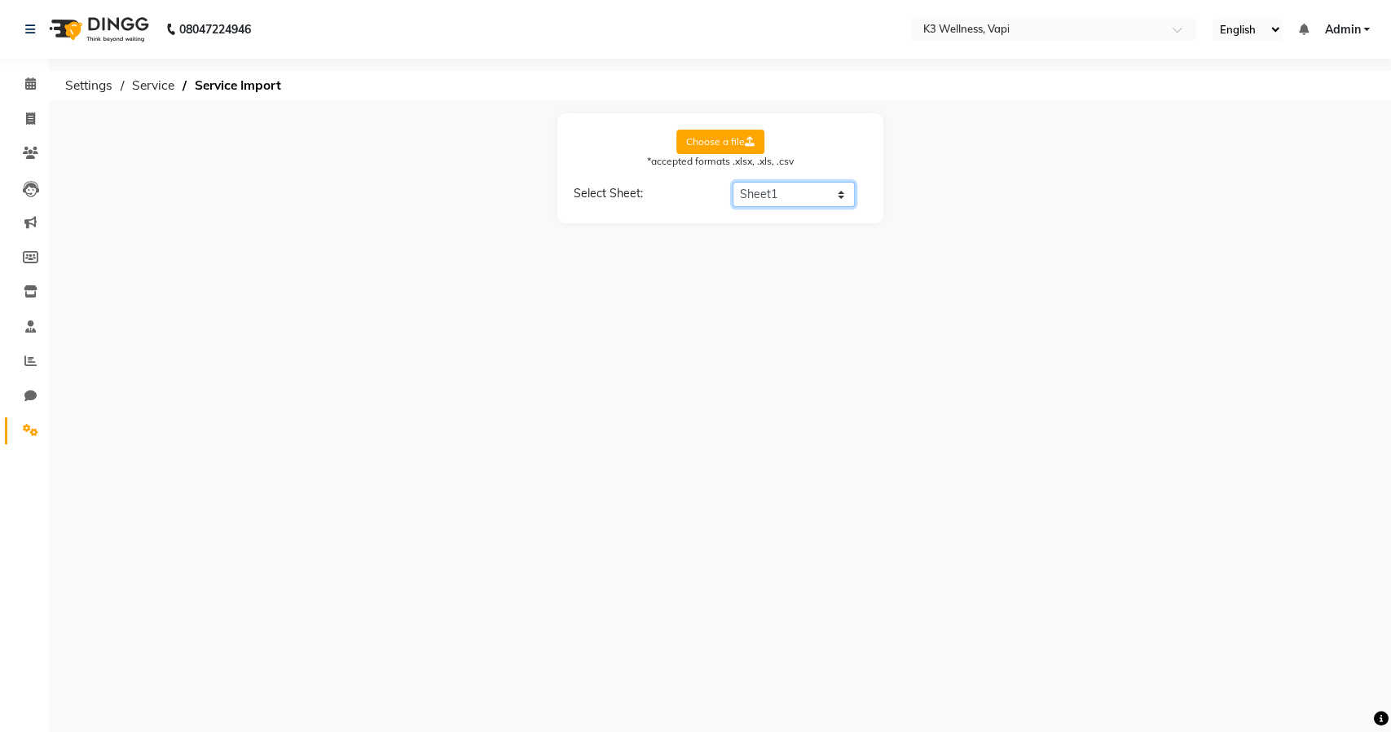
select select "Service Name"
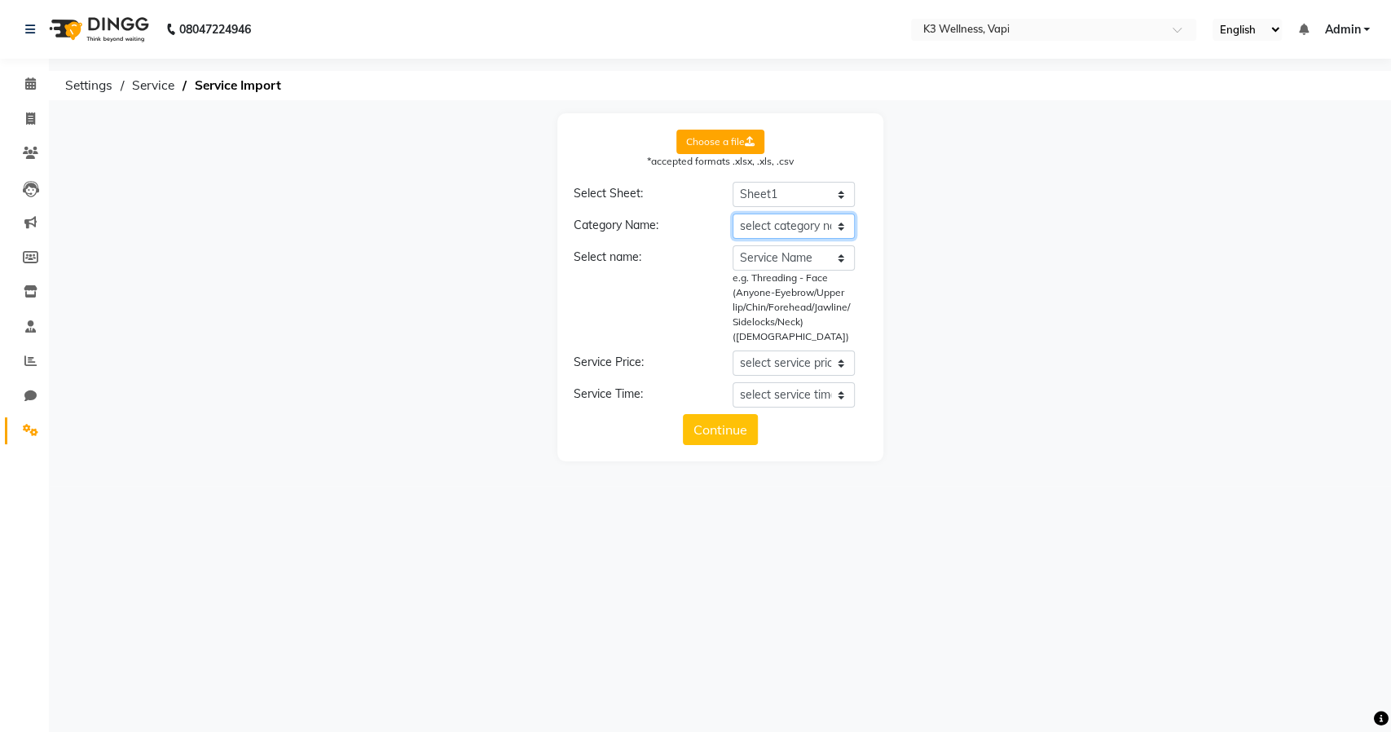
drag, startPoint x: 794, startPoint y: 225, endPoint x: 784, endPoint y: 231, distance: 11.8
click at [794, 225] on select "select category name Category Service Name Price (Non-Member) Time (mins)" at bounding box center [793, 225] width 122 height 25
select select "Category"
click at [732, 213] on select "select category name Category Service Name Price (Non-Member) Time (mins)" at bounding box center [793, 225] width 122 height 25
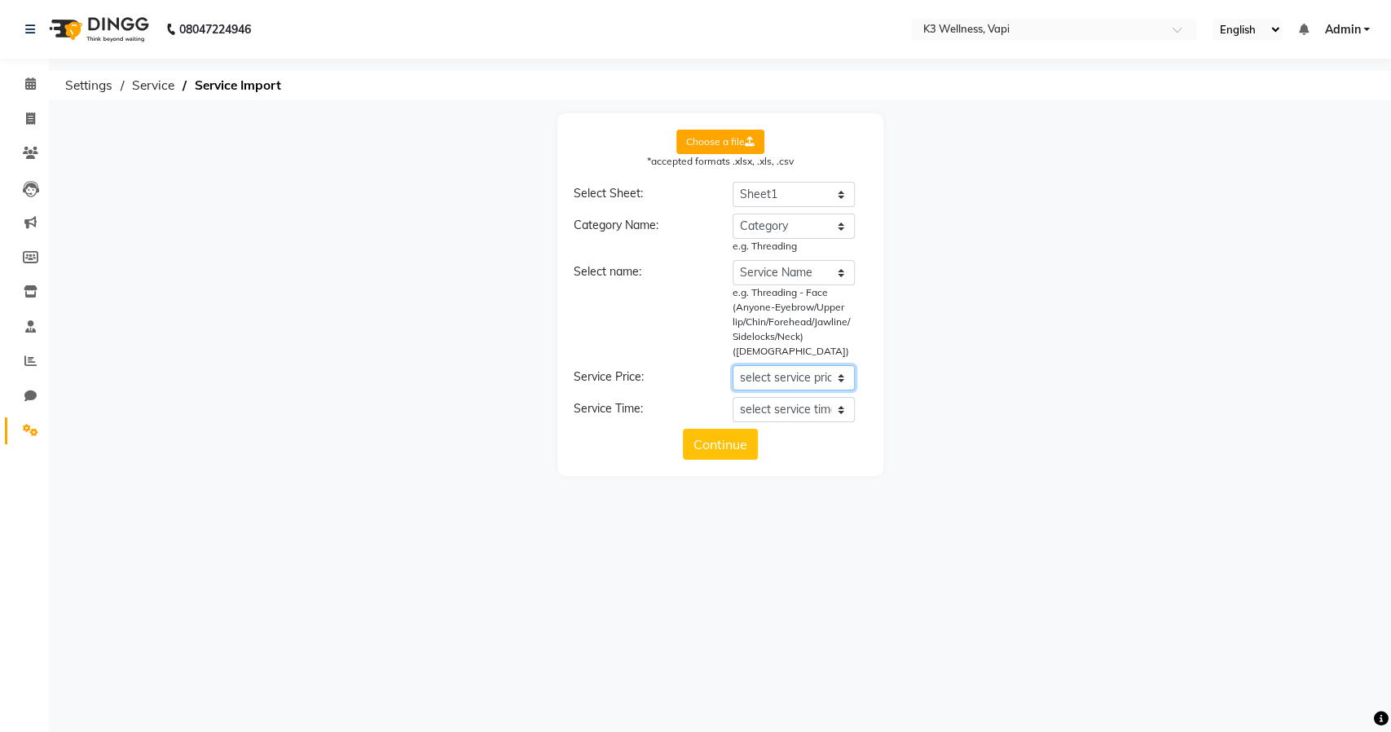
click at [782, 365] on select "select service price Category Service Name Price (Non-Member) Time (mins)" at bounding box center [793, 377] width 122 height 25
select select "Price (Non-Member)"
click at [732, 365] on select "select service price Category Service Name Price (Non-Member) Time (mins)" at bounding box center [793, 377] width 122 height 25
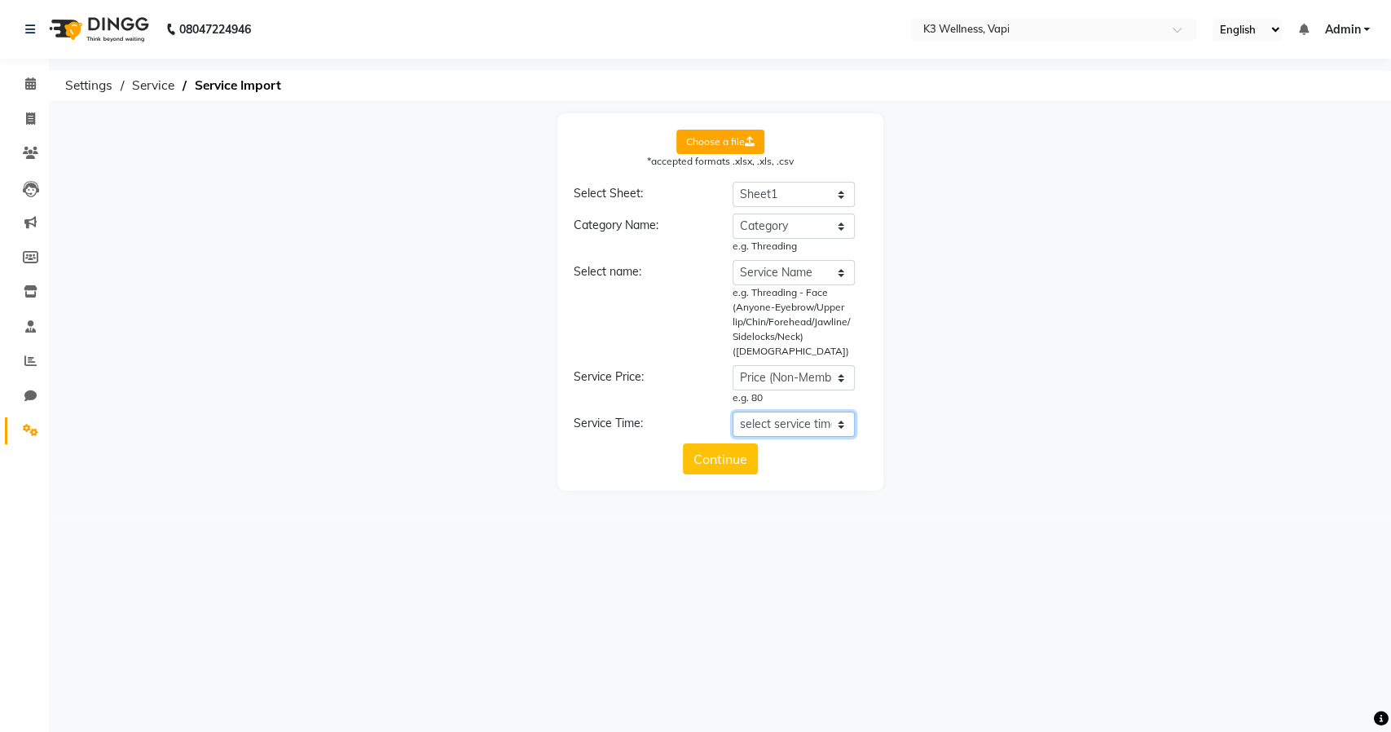
click at [786, 416] on select "select service time Category Service Name Price (Non-Member) Time (mins)" at bounding box center [793, 423] width 122 height 25
select select "Time (mins)"
click at [732, 411] on select "select service time Category Service Name Price (Non-Member) Time (mins)" at bounding box center [793, 423] width 122 height 25
click at [725, 458] on button "Continue" at bounding box center [720, 473] width 75 height 31
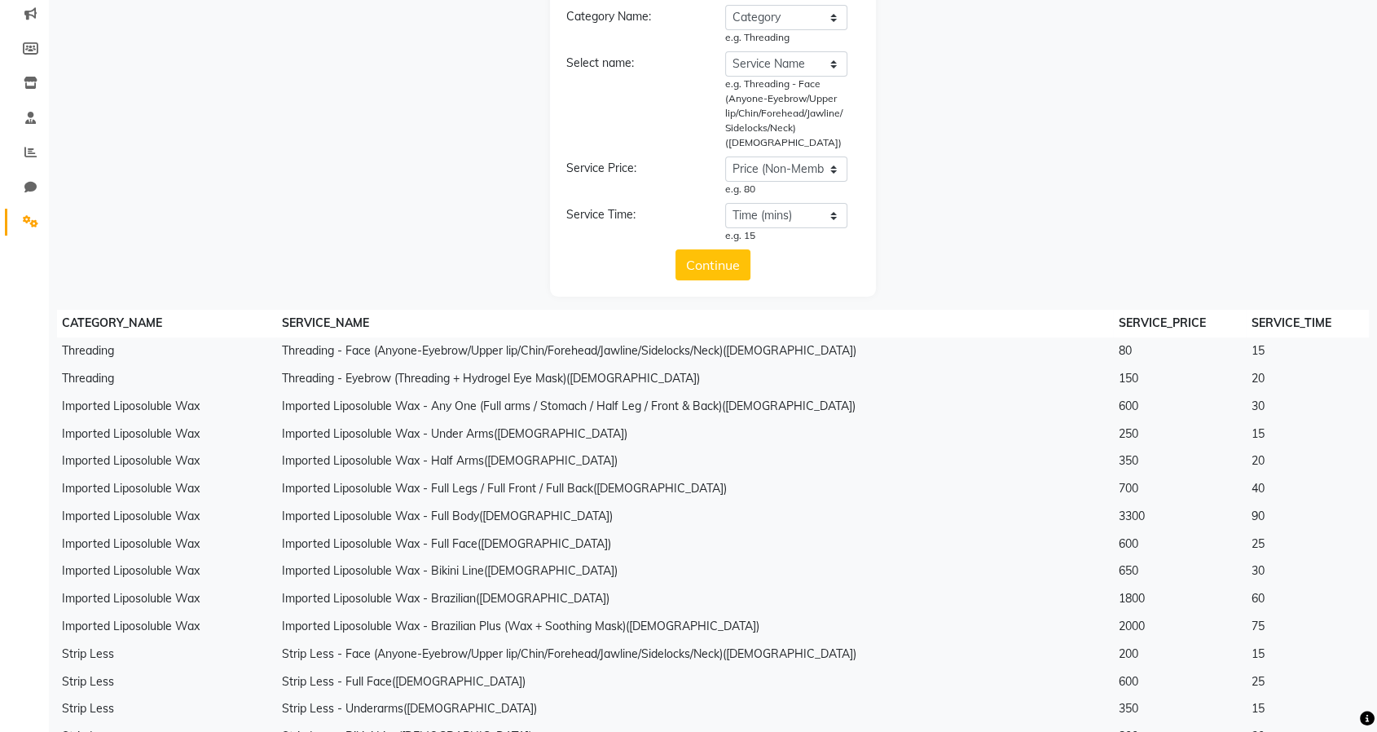
scroll to position [181, 0]
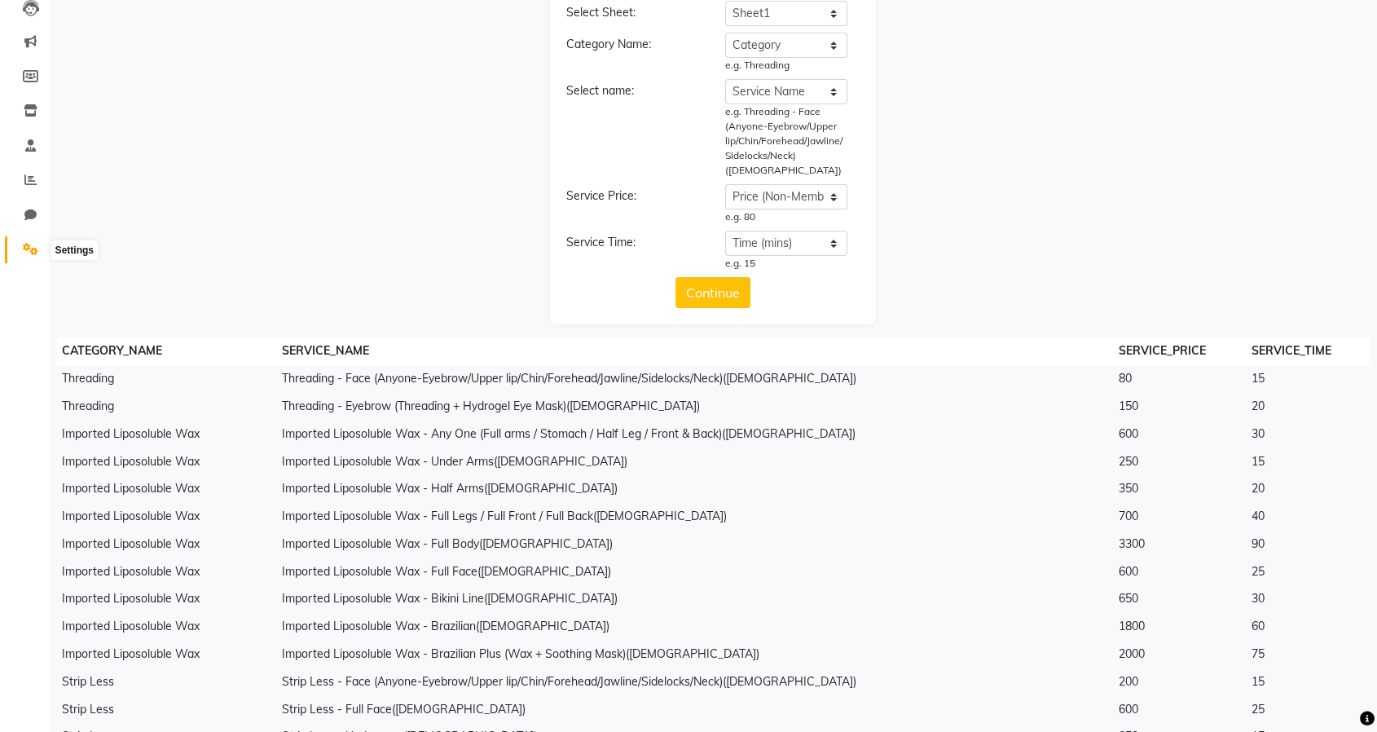
click at [28, 253] on icon at bounding box center [30, 249] width 15 height 12
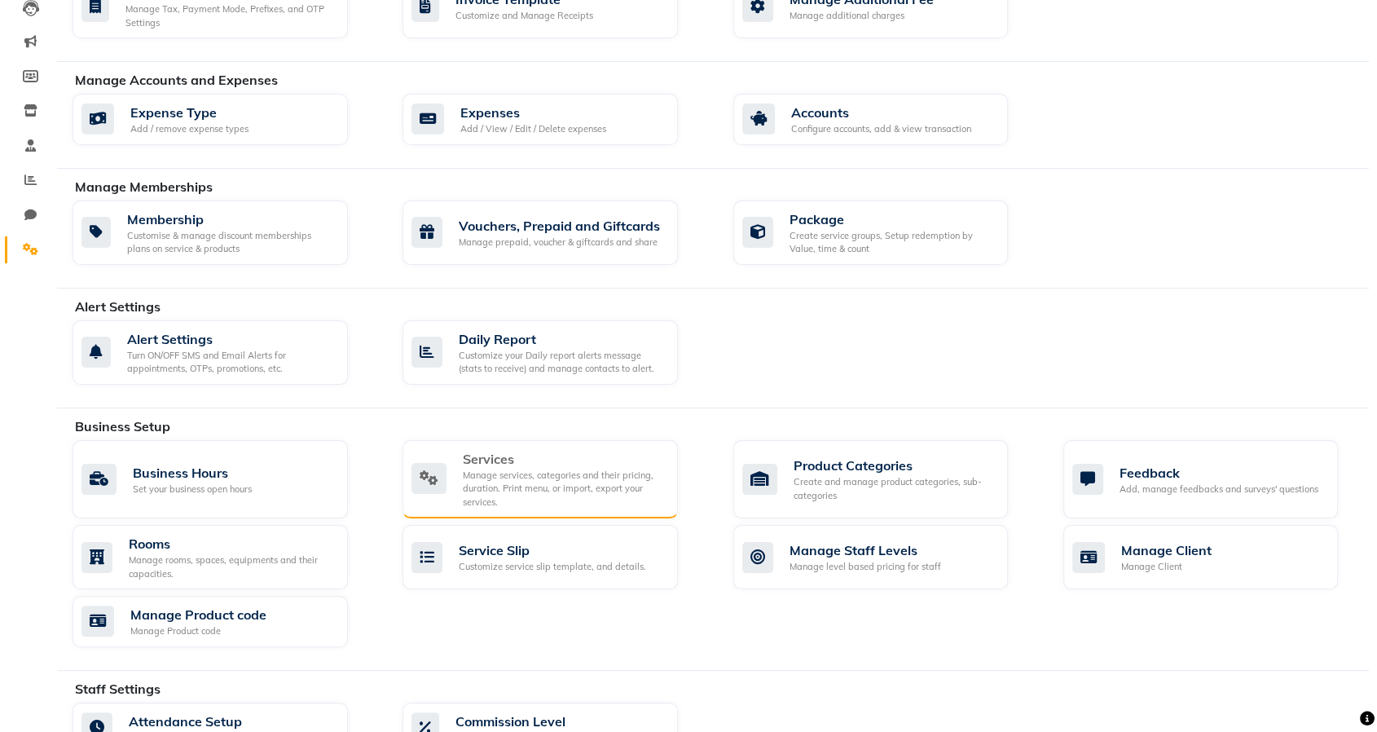
click at [497, 468] on div "Manage services, categories and their pricing, duration. Print menu, or import,…" at bounding box center [564, 488] width 202 height 41
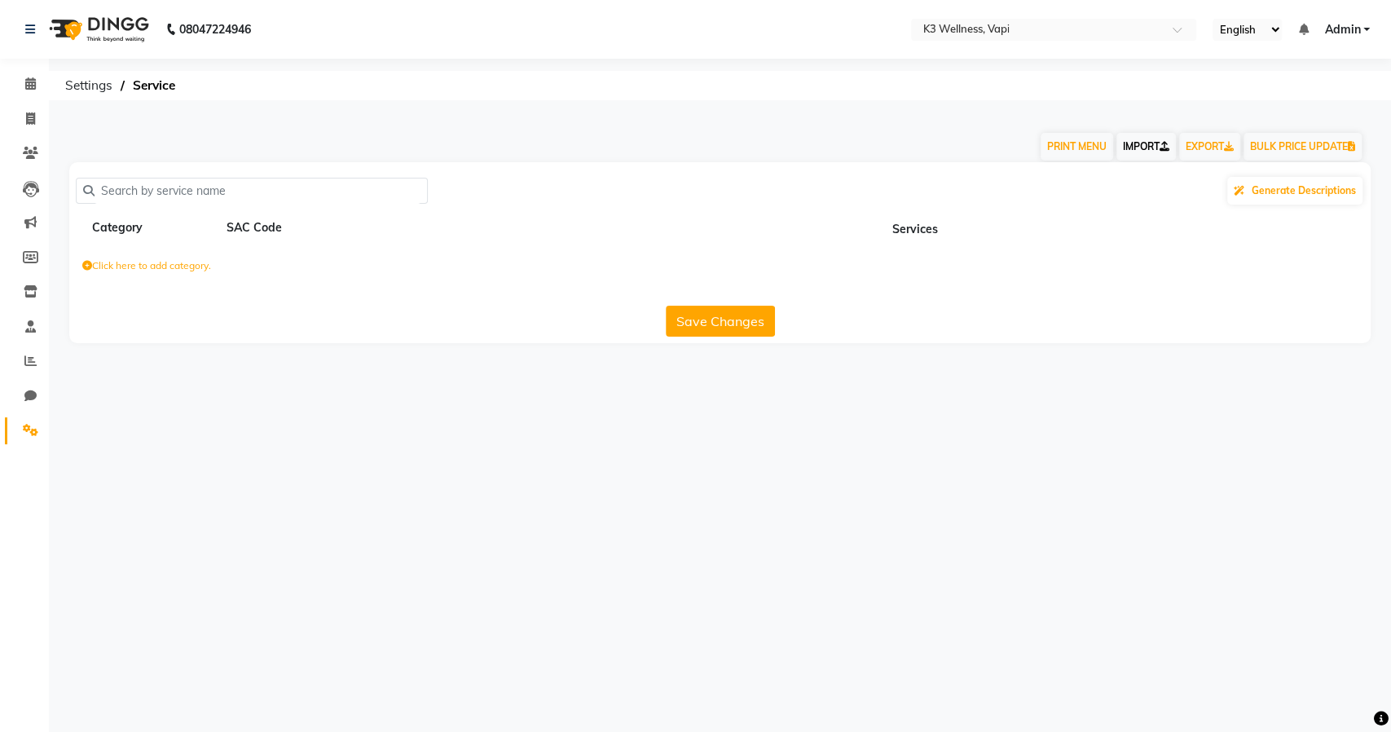
click at [1132, 140] on link "IMPORT" at bounding box center [1145, 147] width 59 height 28
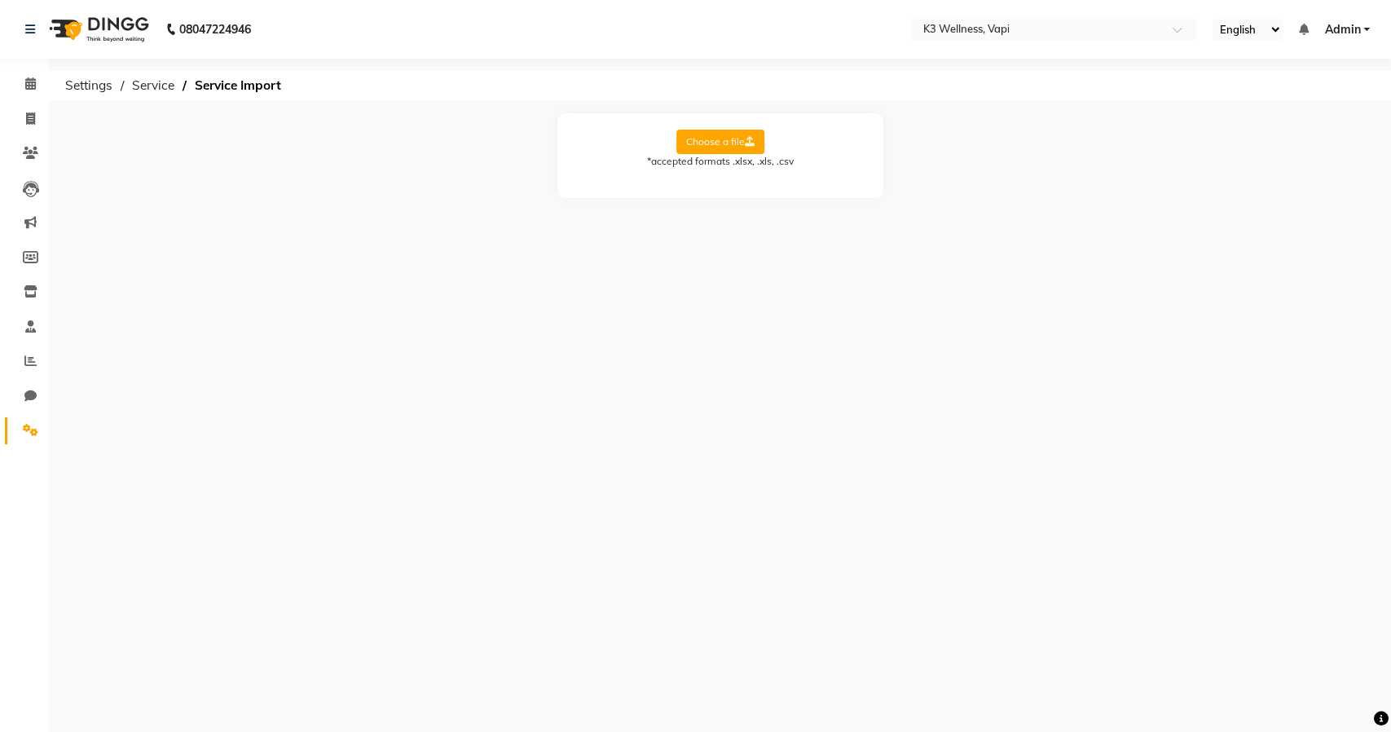
click at [704, 143] on label "Choose a file" at bounding box center [720, 142] width 88 height 24
click at [0, 0] on input "Choose a file" at bounding box center [0, 0] width 0 height 0
click at [797, 192] on select "Select Sheet Sheet1" at bounding box center [793, 194] width 122 height 25
select select "Sheet1"
click at [732, 182] on select "Select Sheet Sheet1" at bounding box center [793, 194] width 122 height 25
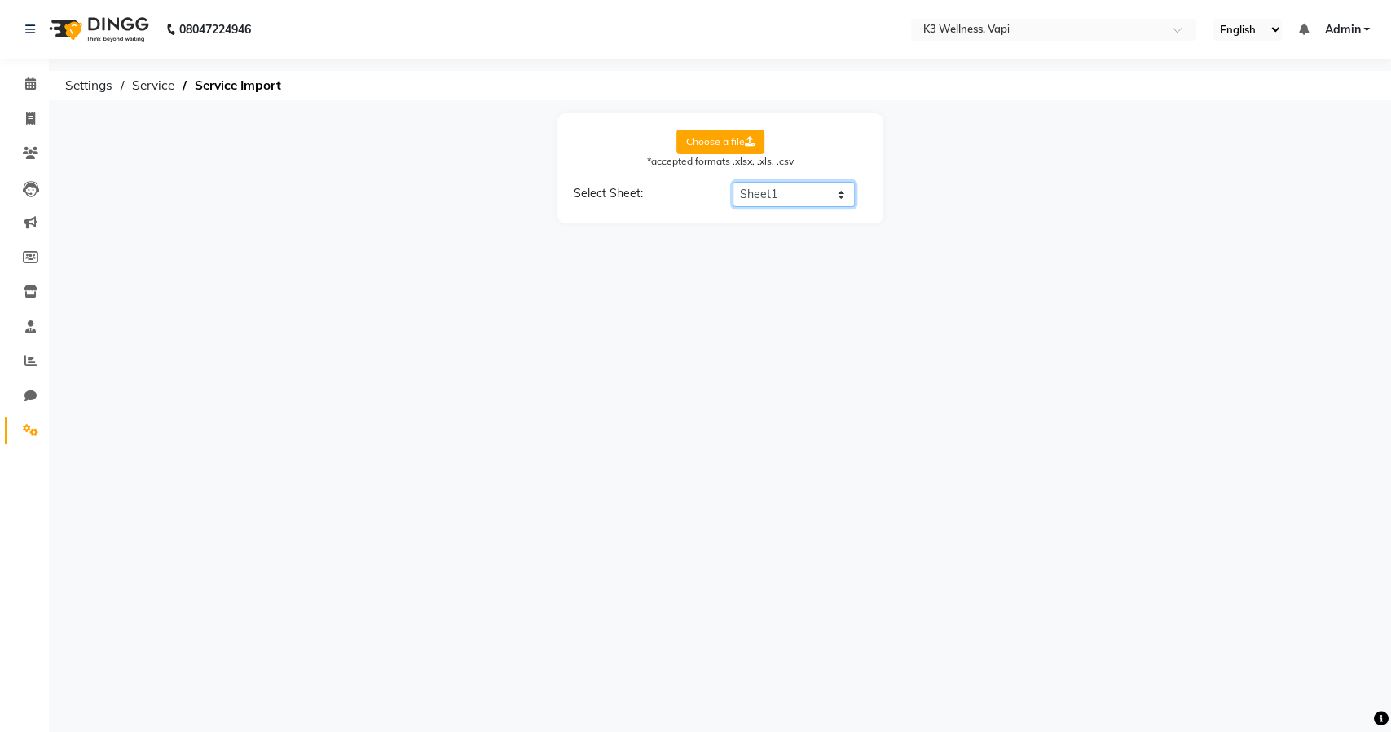
select select "Service Name"
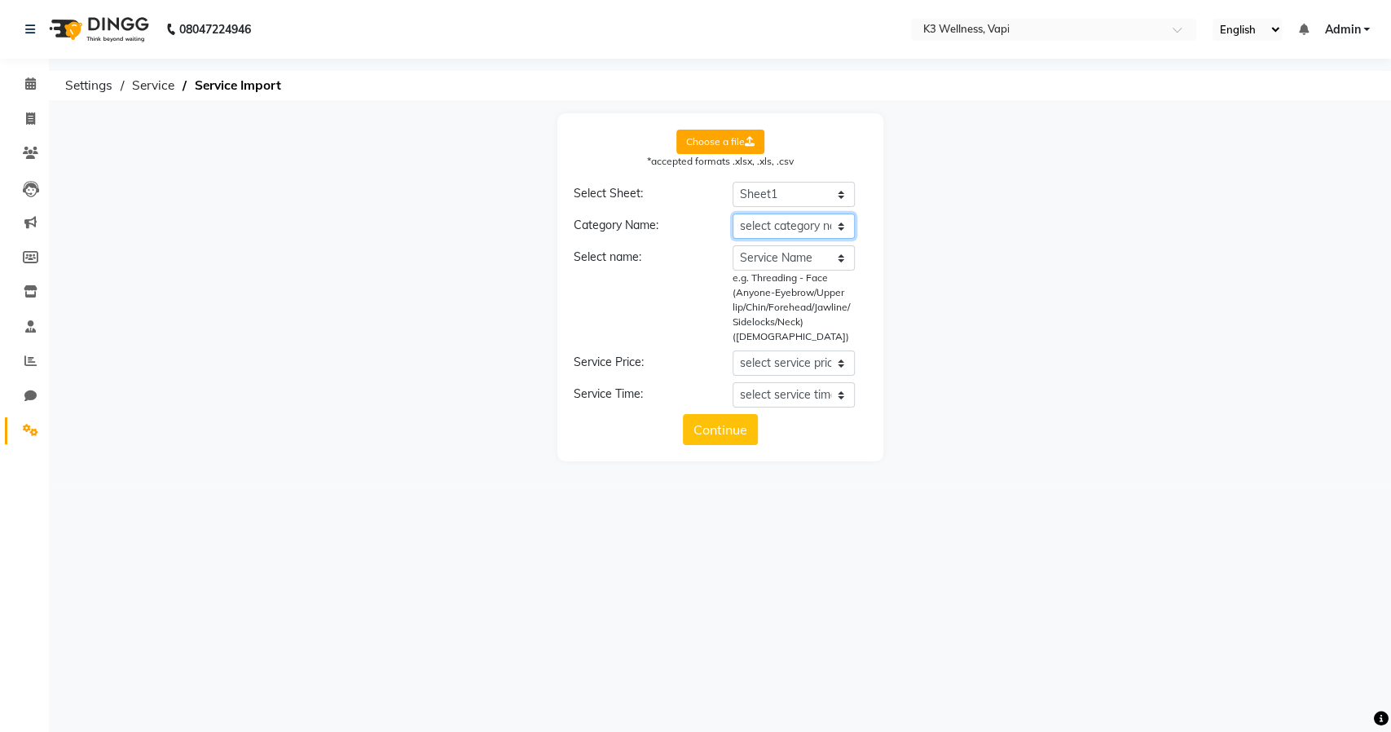
drag, startPoint x: 800, startPoint y: 225, endPoint x: 795, endPoint y: 233, distance: 9.5
click at [800, 225] on select "select category name Category Service Name Price (Non-Member) Time (mins)" at bounding box center [793, 225] width 122 height 25
select select "Category"
click at [732, 213] on select "select category name Category Service Name Price (Non-Member) Time (mins)" at bounding box center [793, 225] width 122 height 25
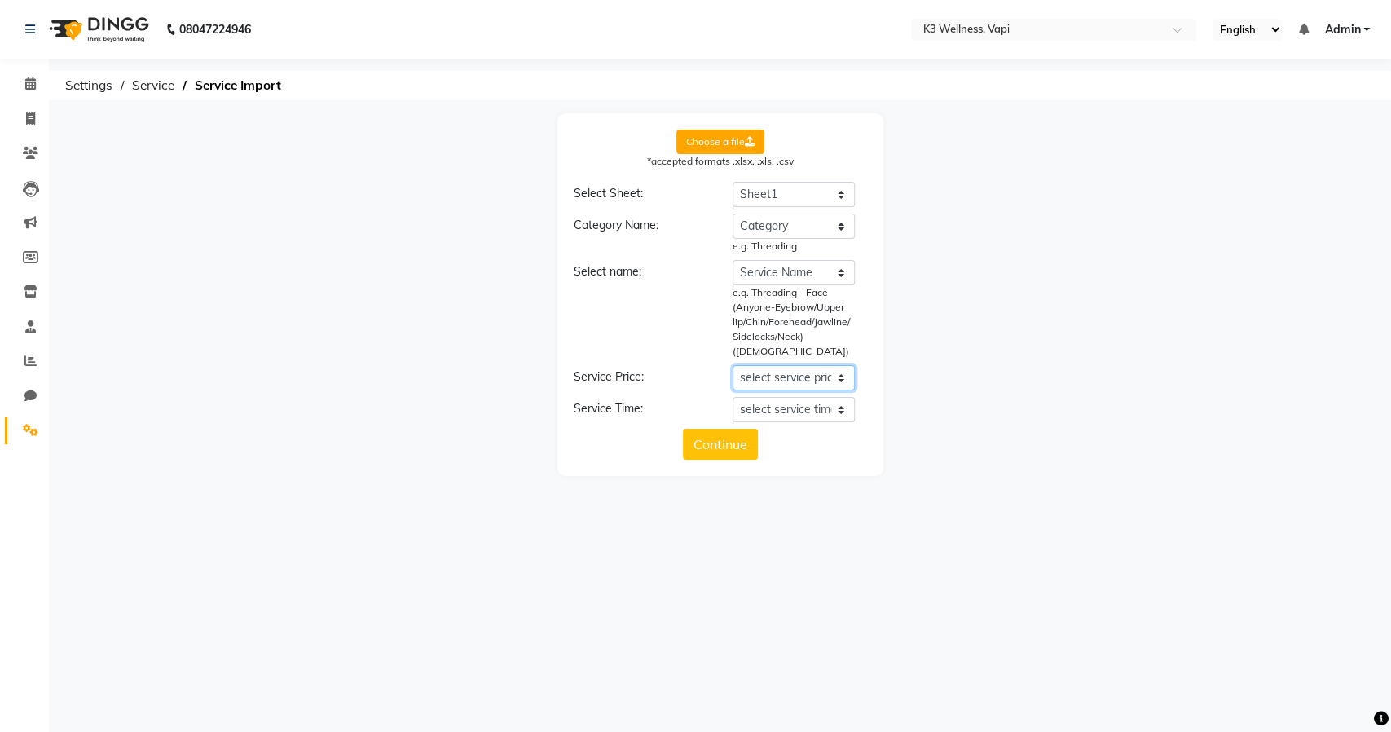
click at [803, 365] on select "select service price Category Service Name Price (Non-Member) Time (mins)" at bounding box center [793, 377] width 122 height 25
select select "Price (Non-Member)"
click at [732, 365] on select "select service price Category Service Name Price (Non-Member) Time (mins)" at bounding box center [793, 377] width 122 height 25
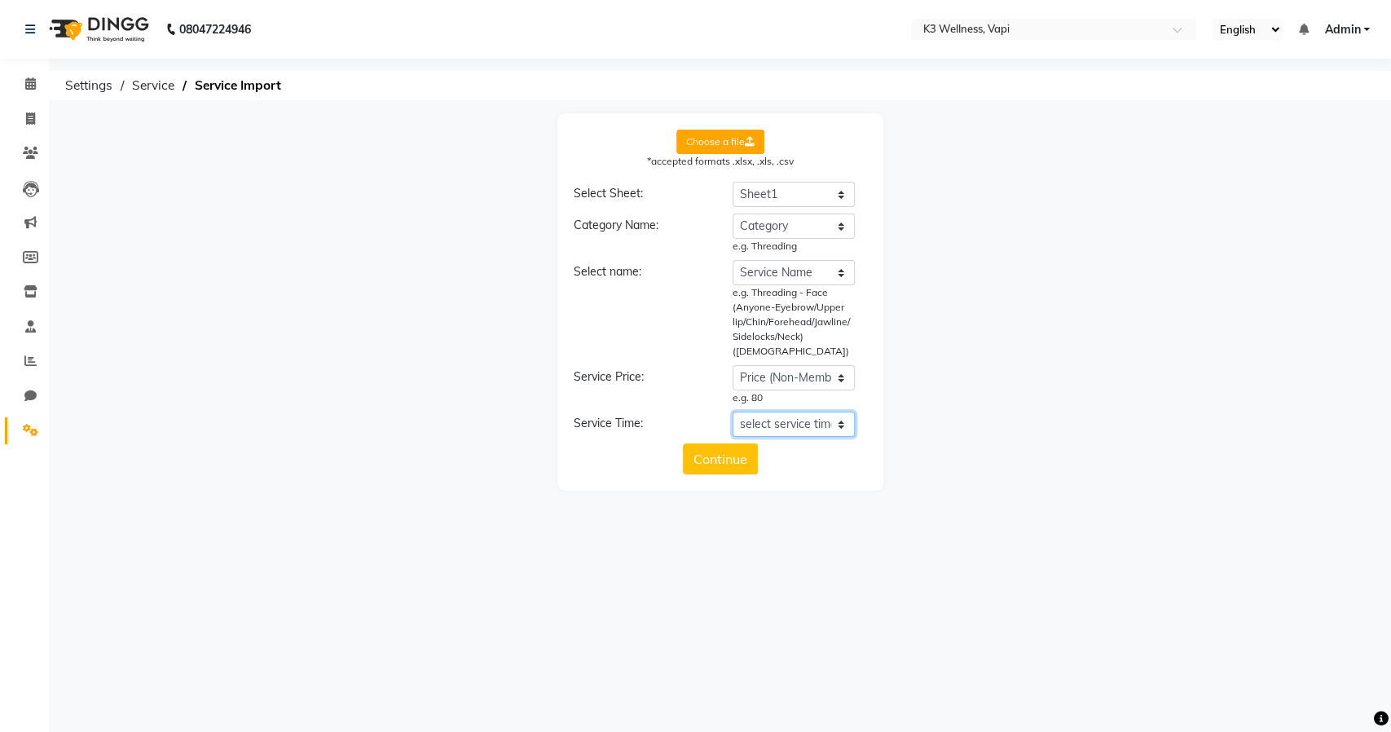
drag, startPoint x: 813, startPoint y: 408, endPoint x: 813, endPoint y: 419, distance: 10.6
click at [813, 411] on select "select service time Category Service Name Price (Non-Member) Time (mins)" at bounding box center [793, 423] width 122 height 25
select select "Time (mins)"
click at [732, 411] on select "select service time Category Service Name Price (Non-Member) Time (mins)" at bounding box center [793, 423] width 122 height 25
click at [717, 464] on button "Continue" at bounding box center [720, 473] width 75 height 31
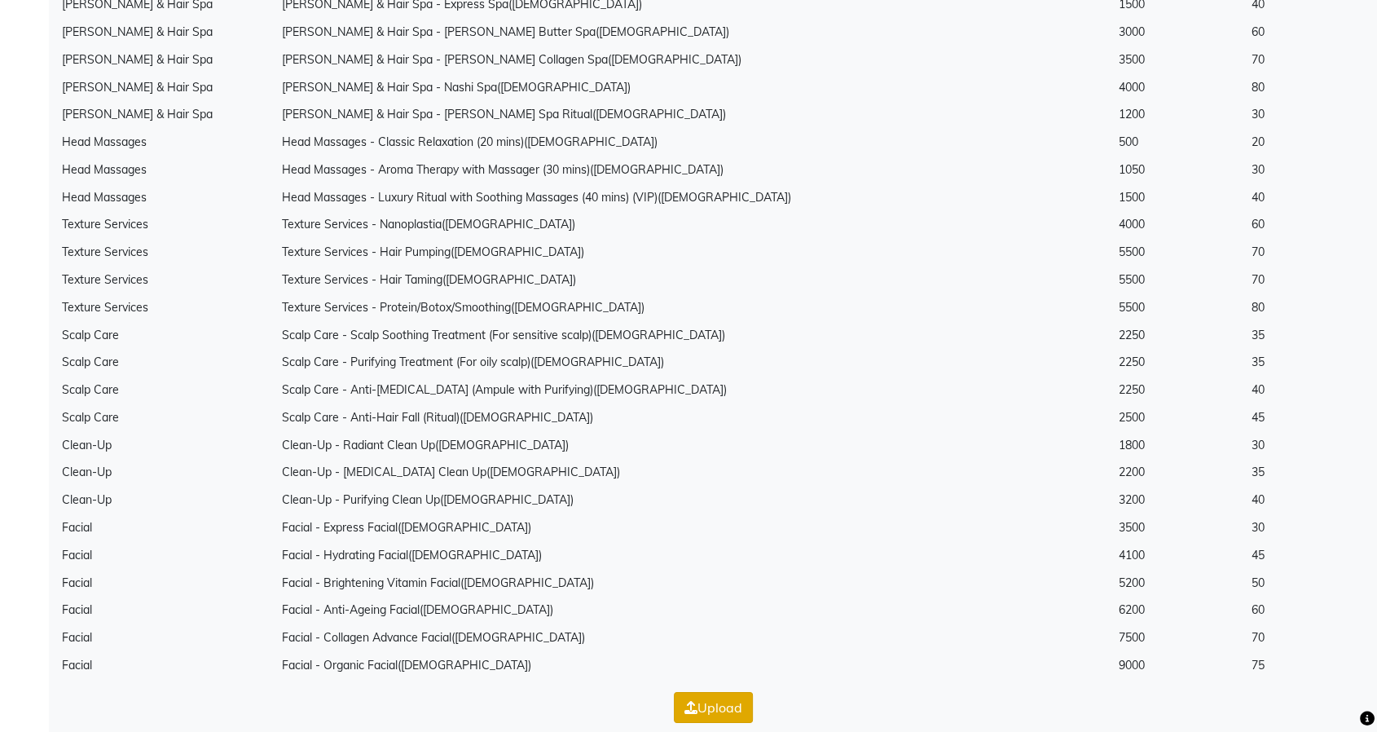
click at [707, 692] on button "Upload" at bounding box center [713, 707] width 79 height 31
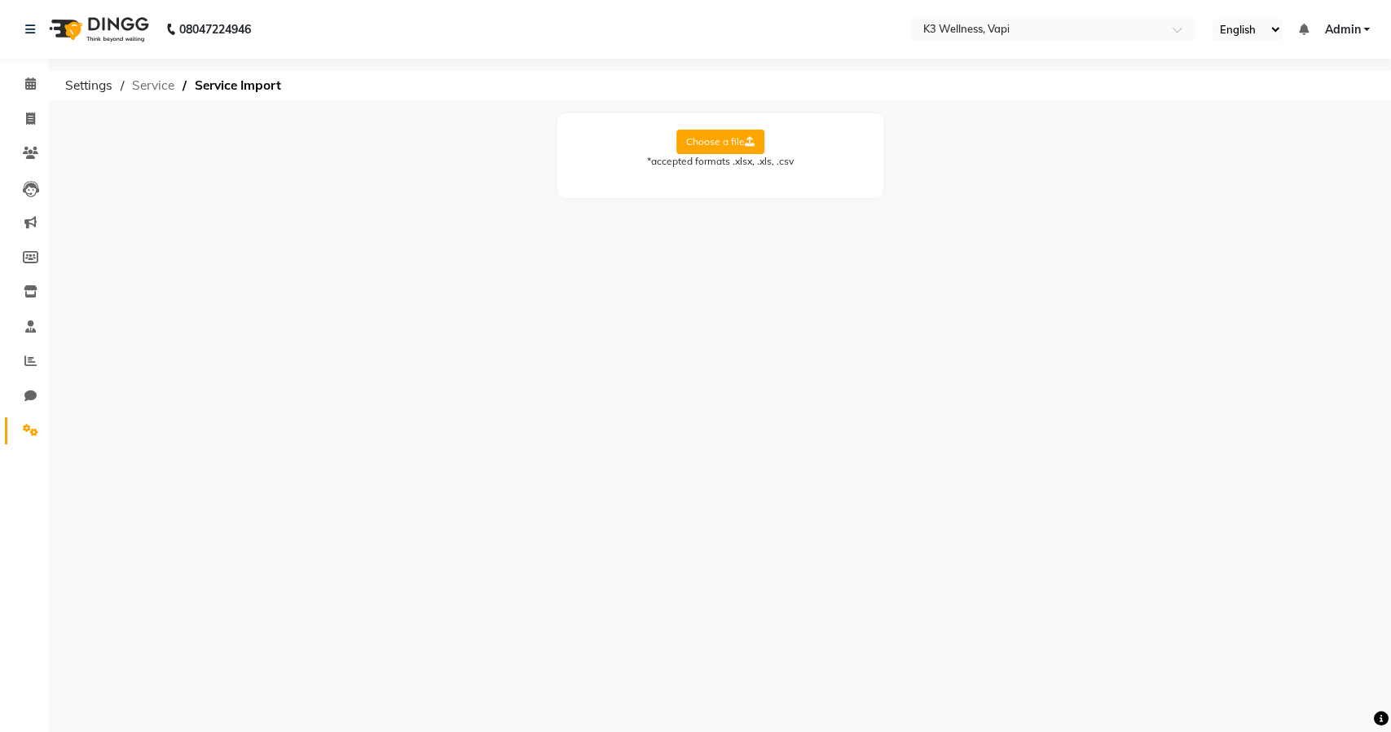
click at [157, 86] on span "Service" at bounding box center [153, 85] width 59 height 29
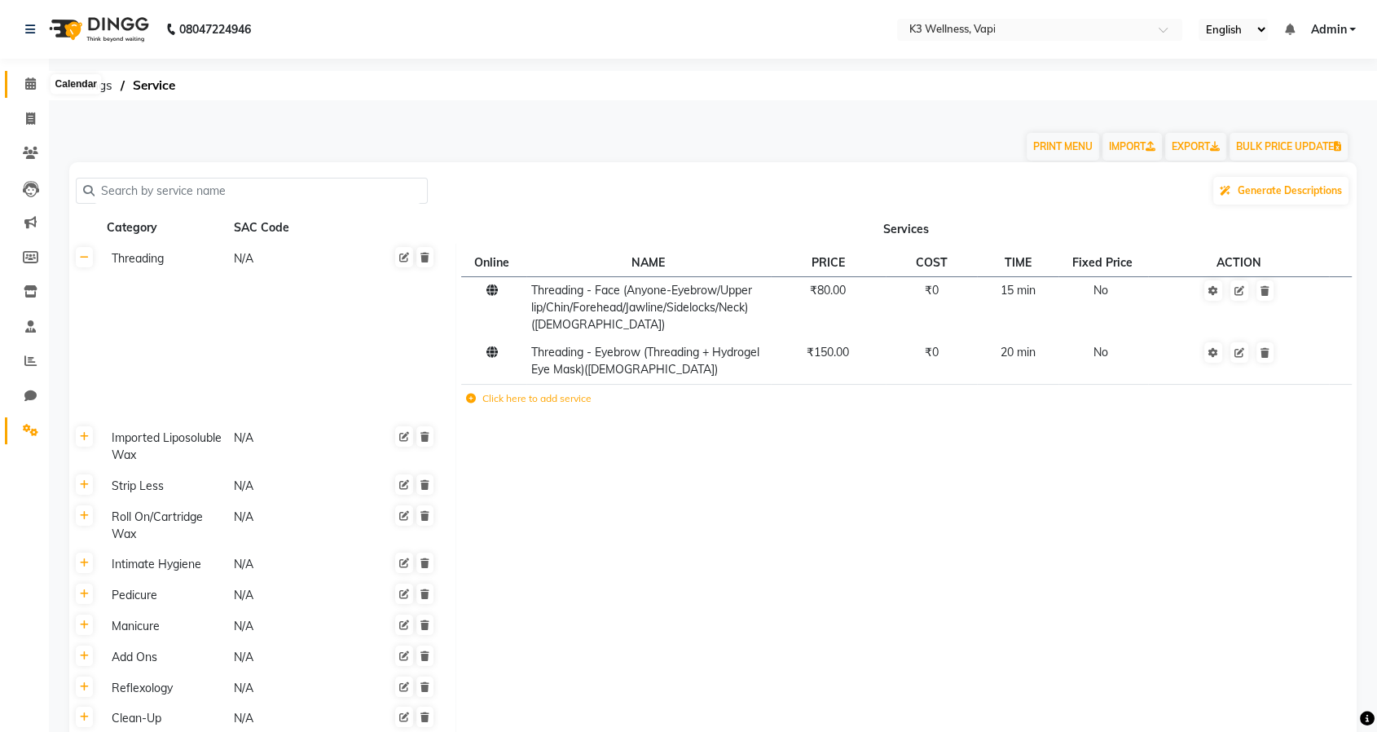
click at [24, 77] on span at bounding box center [30, 84] width 29 height 19
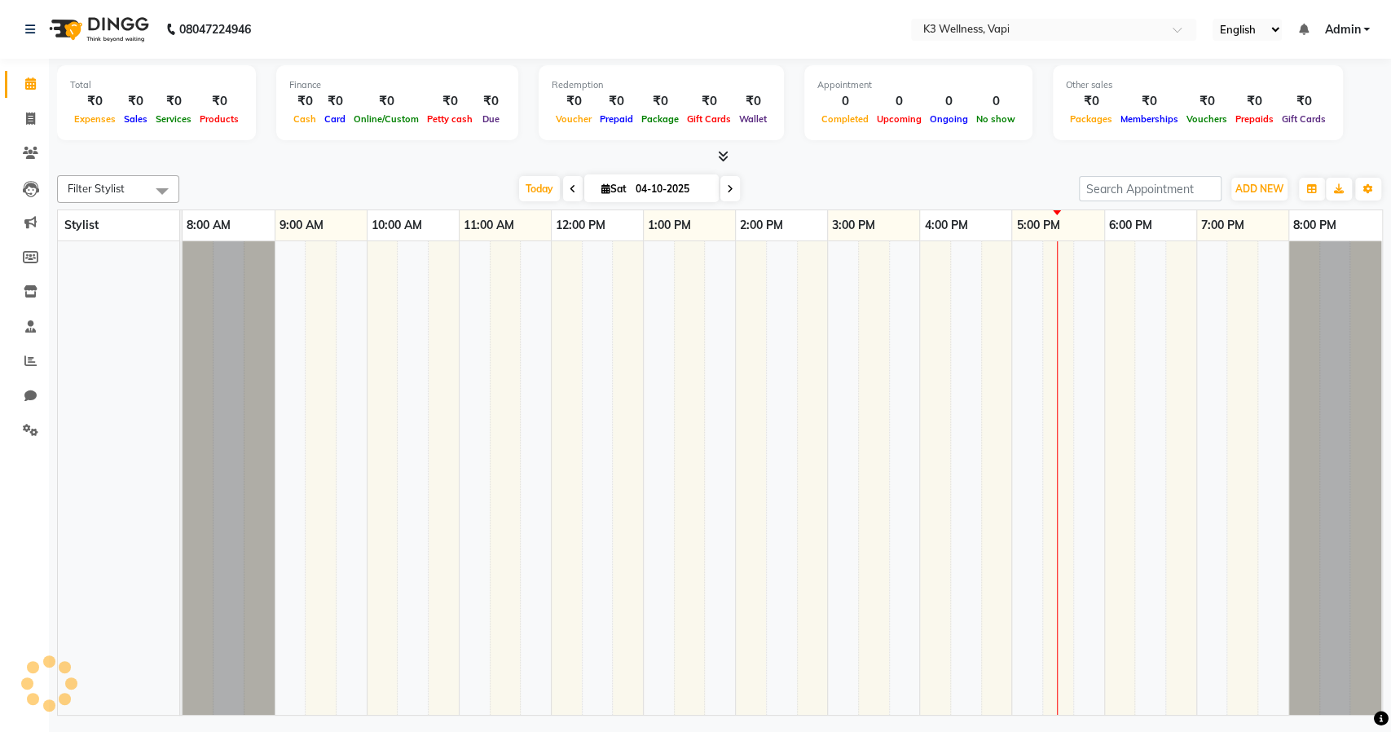
click at [1363, 24] on link "Admin" at bounding box center [1347, 29] width 46 height 17
click at [1290, 111] on link "Sign out" at bounding box center [1286, 111] width 149 height 25
